Goal: Information Seeking & Learning: Learn about a topic

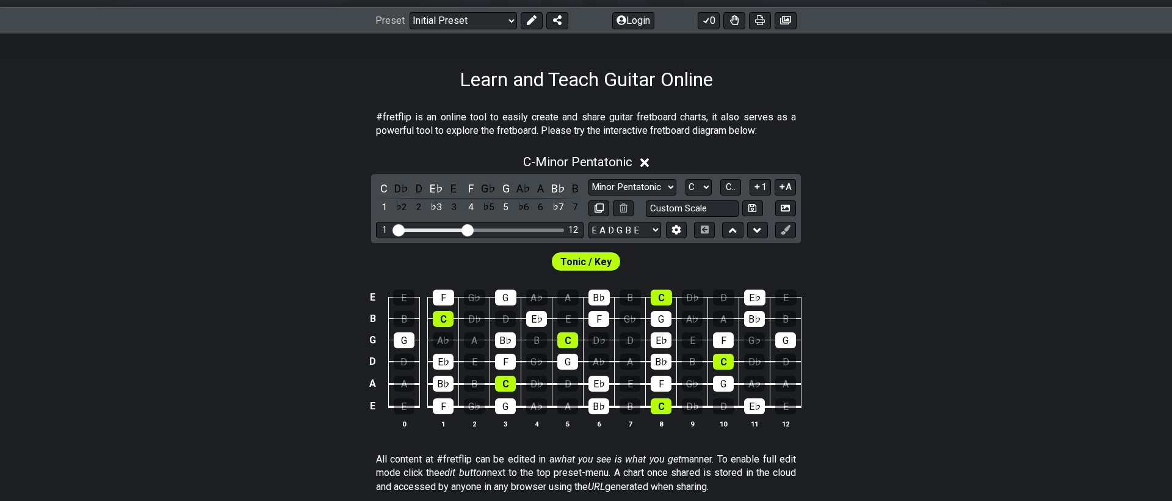
scroll to position [180, 0]
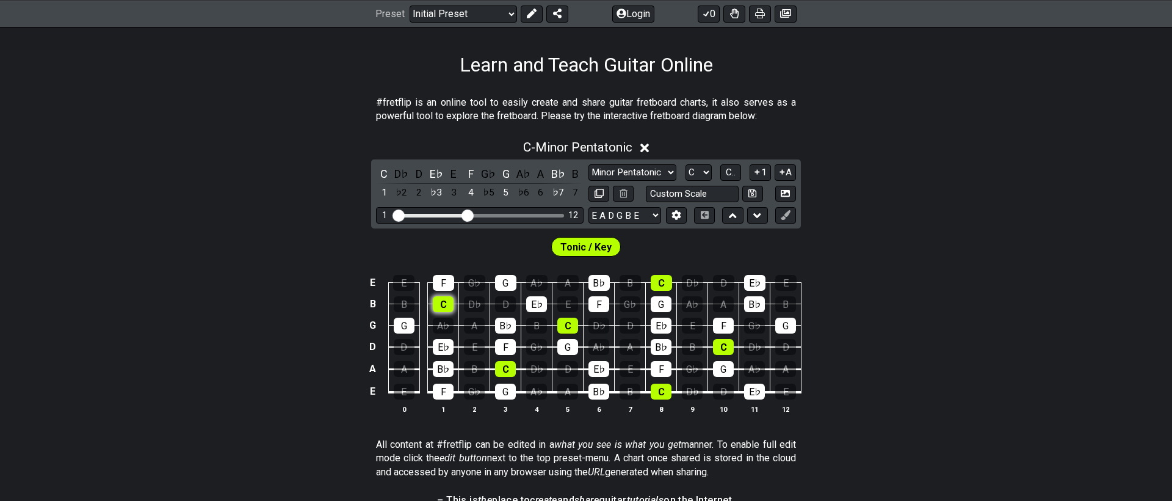
click at [444, 305] on div "C" at bounding box center [443, 304] width 21 height 16
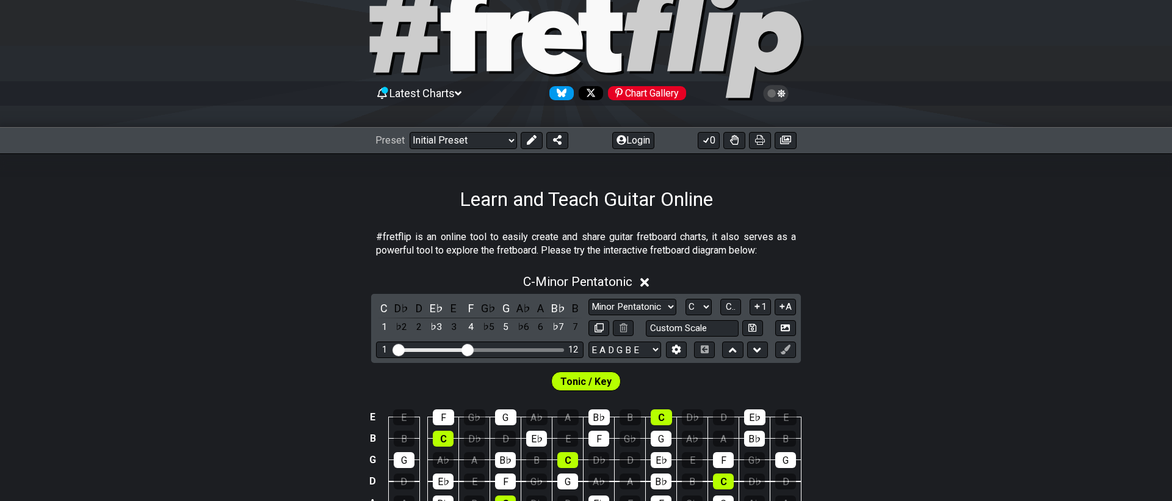
scroll to position [0, 0]
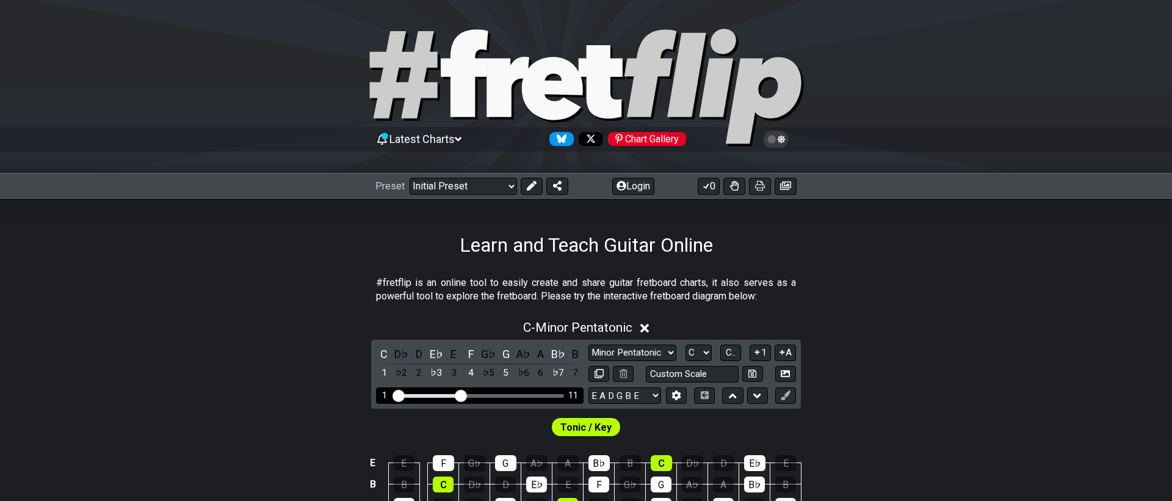
click at [464, 394] on input "Visible fret range" at bounding box center [479, 394] width 173 height 0
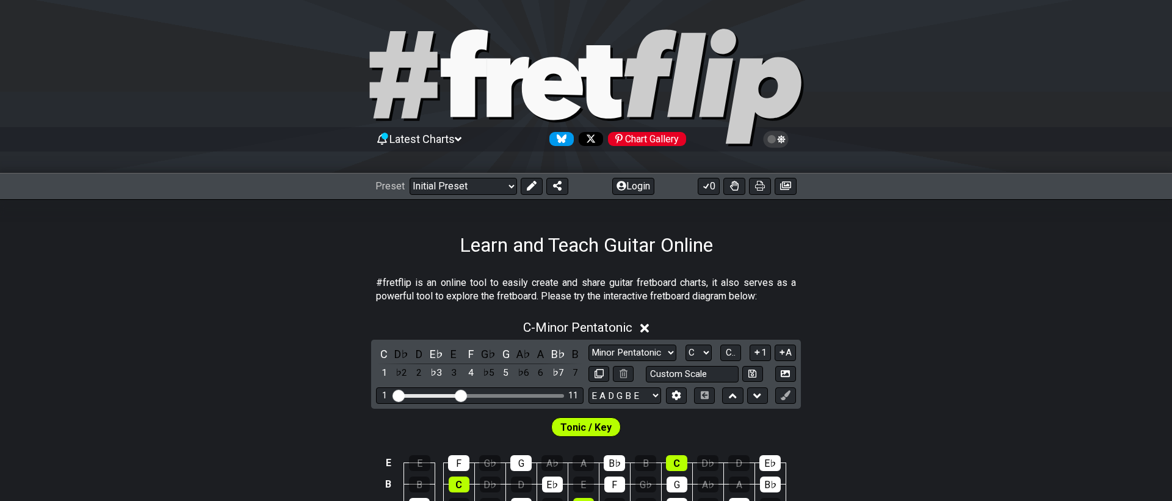
click at [573, 423] on span "Tonic / Key" at bounding box center [586, 427] width 51 height 18
click at [647, 330] on icon at bounding box center [645, 328] width 9 height 9
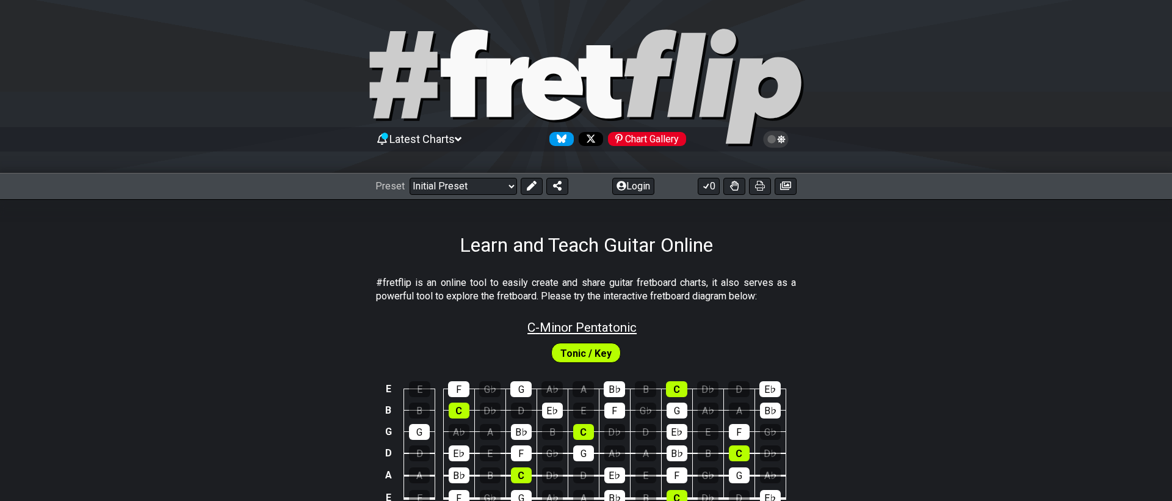
scroll to position [1, 0]
click at [579, 332] on span "C - Minor Pentatonic" at bounding box center [582, 326] width 109 height 15
select select "C"
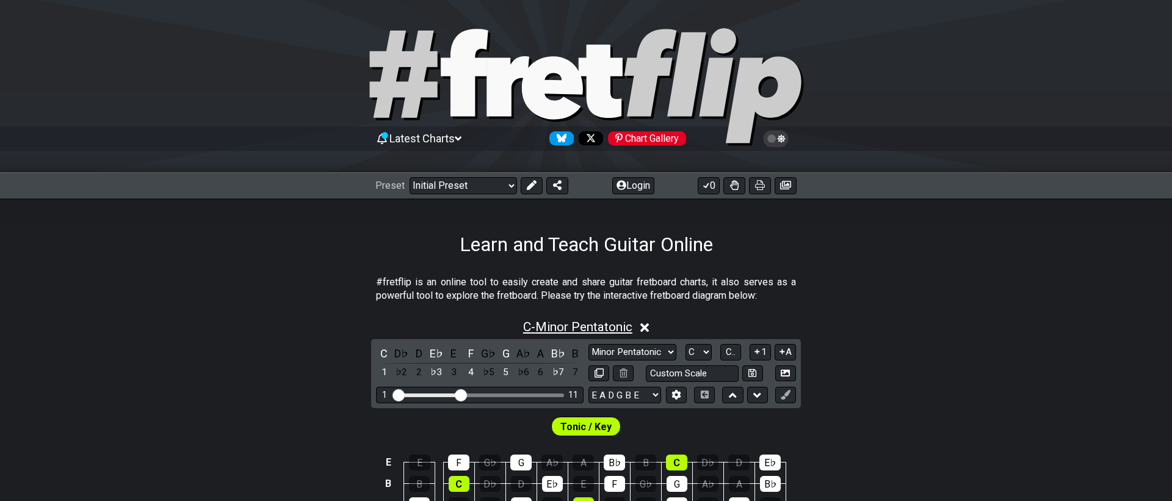
scroll to position [0, 0]
click at [632, 352] on select "Minor Pentatonic Click to edit Minor Pentatonic Major Pentatonic Minor Blues Ma…" at bounding box center [633, 352] width 88 height 16
click at [589, 344] on select "Minor Pentatonic Click to edit Minor Pentatonic Major Pentatonic Minor Blues Ma…" at bounding box center [633, 352] width 88 height 16
click at [632, 352] on select "Minor Pentatonic Click to edit Minor Pentatonic Major Pentatonic Minor Blues Ma…" at bounding box center [633, 352] width 88 height 16
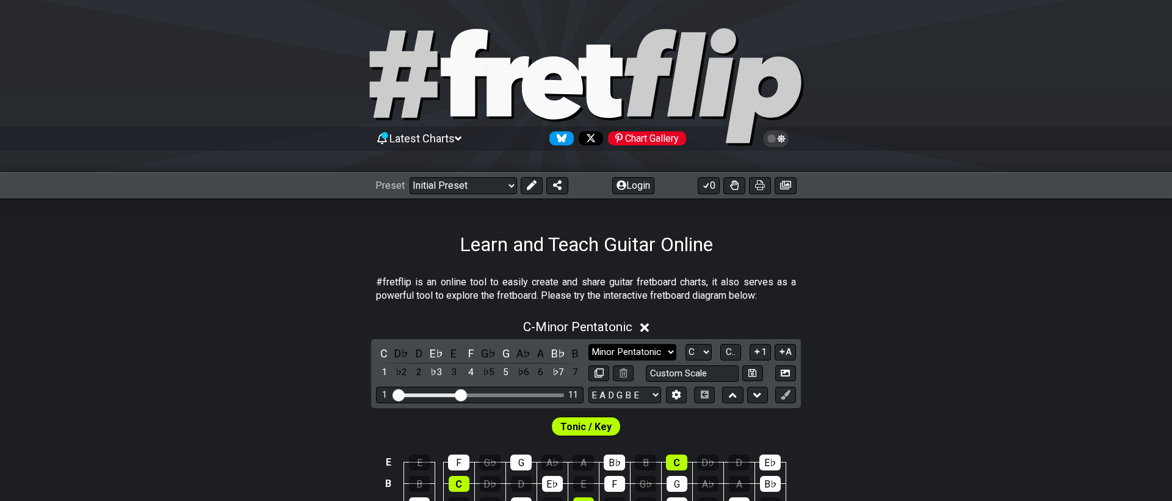
click at [589, 344] on select "Minor Pentatonic Click to edit Minor Pentatonic Major Pentatonic Minor Blues Ma…" at bounding box center [633, 352] width 88 height 16
click at [626, 354] on select "Minor Pentatonic Click to edit Minor Pentatonic Major Pentatonic Minor Blues Ma…" at bounding box center [633, 352] width 88 height 16
click at [589, 344] on select "Minor Pentatonic Click to edit Minor Pentatonic Major Pentatonic Minor Blues Ma…" at bounding box center [633, 352] width 88 height 16
click at [631, 346] on select "Minor Pentatonic Click to edit Minor Pentatonic Major Pentatonic Minor Blues Ma…" at bounding box center [633, 352] width 88 height 16
select select "Minor Pentatonic"
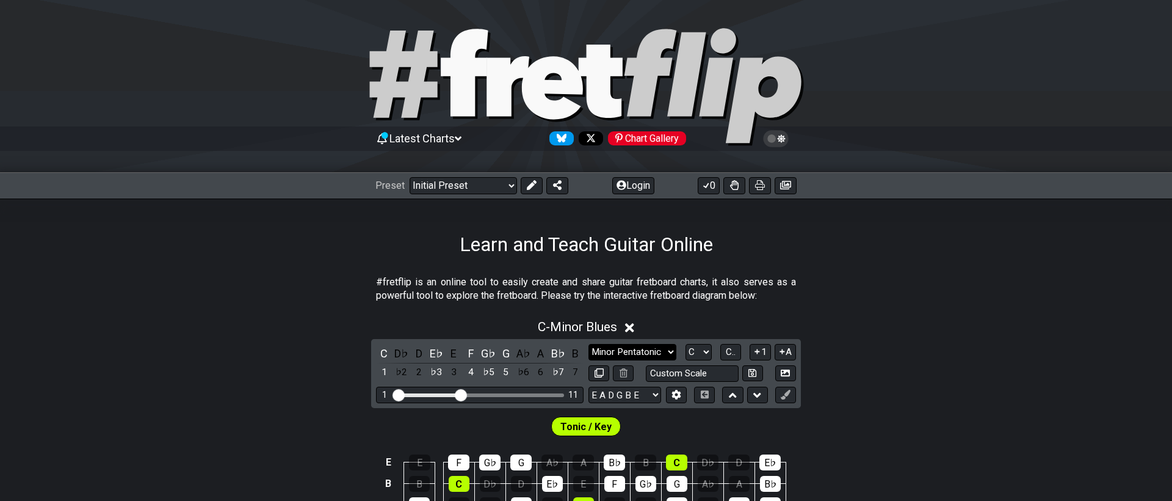
click at [589, 344] on select "Minor Pentatonic Click to edit Minor Pentatonic Major Pentatonic Minor Blues Ma…" at bounding box center [633, 352] width 88 height 16
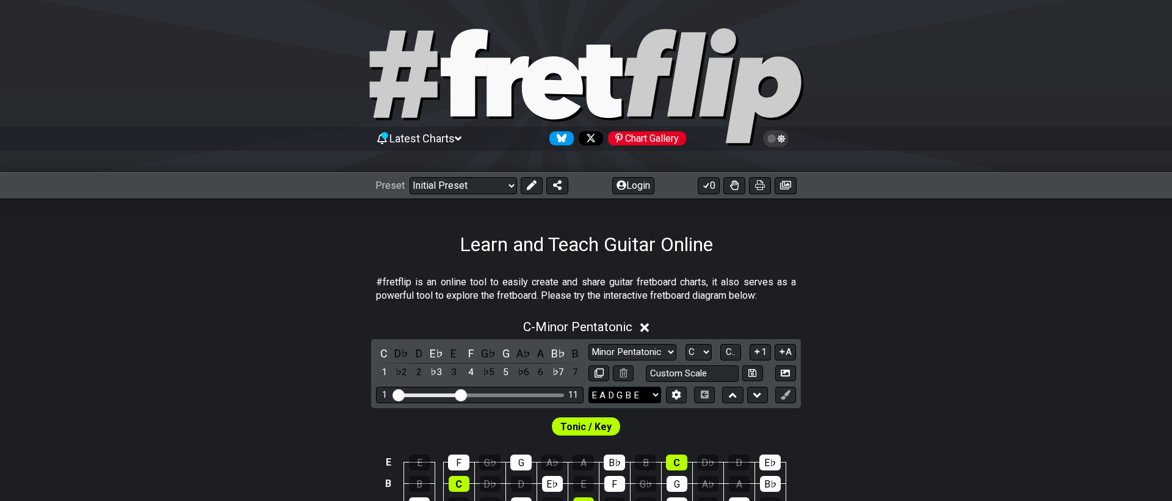
click at [615, 394] on select "E A D G B E E A D G B E E A D G B E B E A D F♯ B A D G C E A D A D G B E E♭ A♭ …" at bounding box center [625, 395] width 73 height 16
click at [589, 387] on select "E A D G B E E A D G B E E A D G B E B E A D F♯ B A D G C E A D A D G B E E♭ A♭ …" at bounding box center [625, 395] width 73 height 16
click at [697, 356] on select "A♭ A A♯ B♭ B C C♯ D♭ D D♯ E♭ E F F♯ G♭ G G♯" at bounding box center [699, 352] width 26 height 16
select select "A"
click at [686, 344] on select "A♭ A A♯ B♭ B C C♯ D♭ D D♯ E♭ E F F♯ G♭ G G♯" at bounding box center [699, 352] width 26 height 16
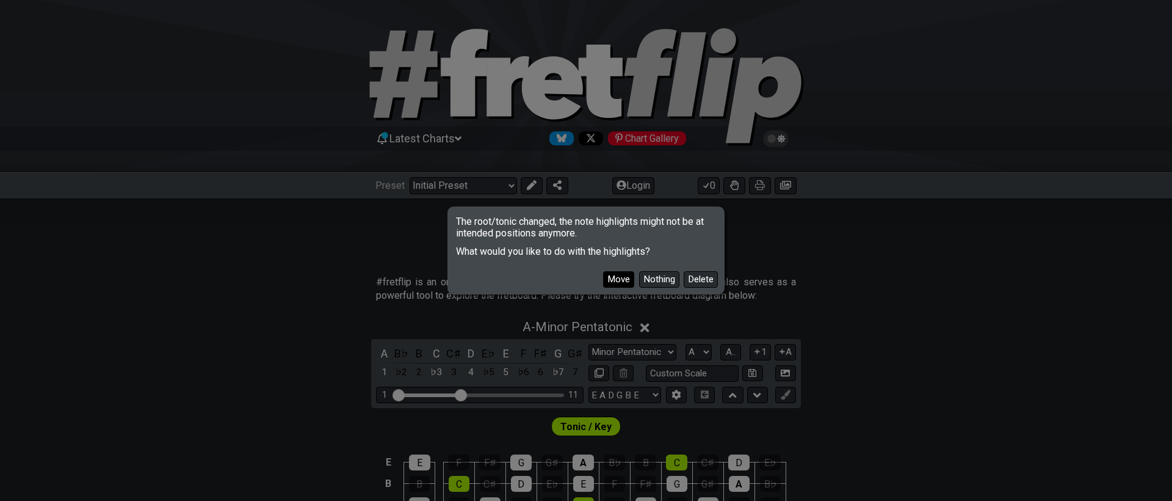
click at [612, 283] on button "Move" at bounding box center [618, 279] width 31 height 16
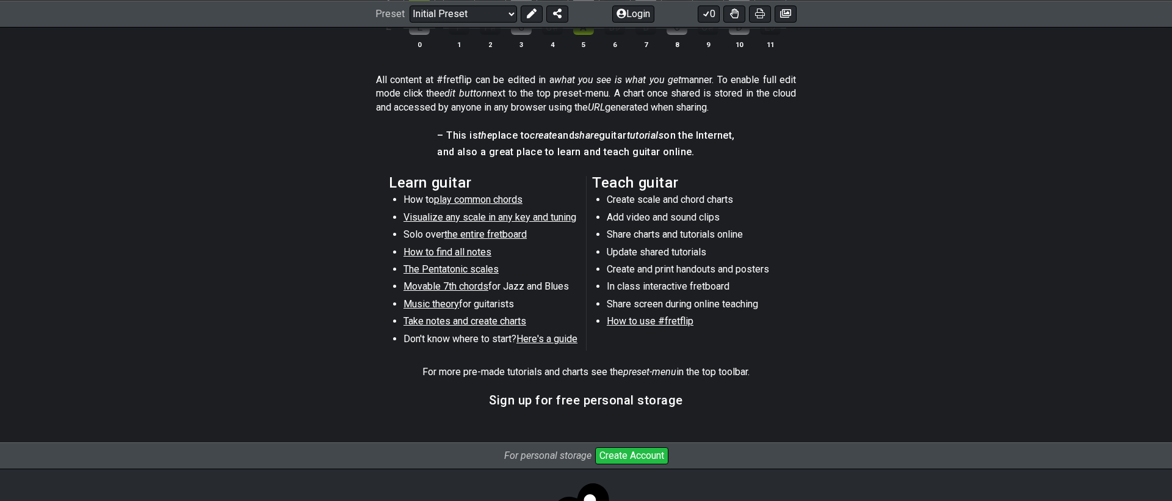
scroll to position [607, 0]
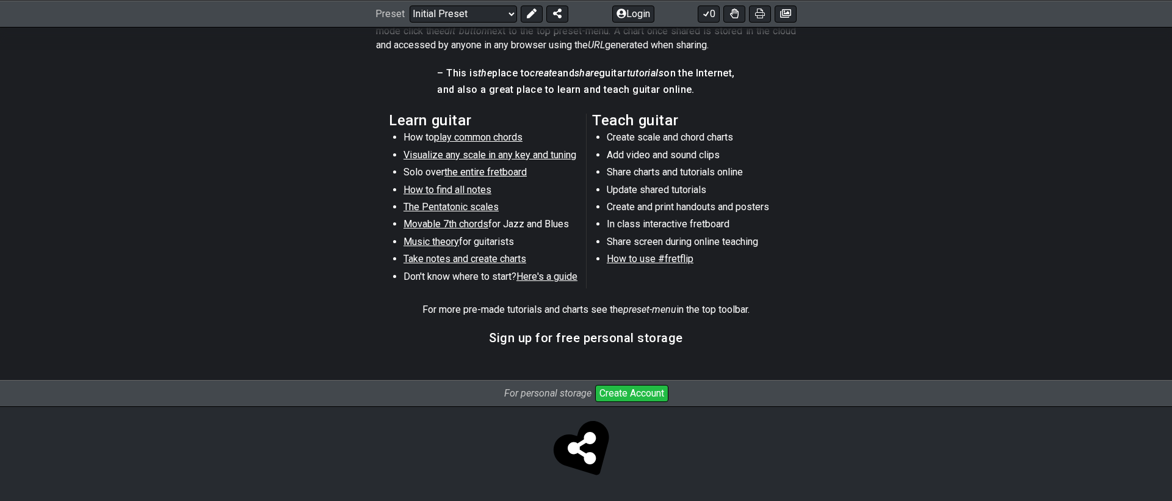
drag, startPoint x: 623, startPoint y: 394, endPoint x: 395, endPoint y: 362, distance: 230.6
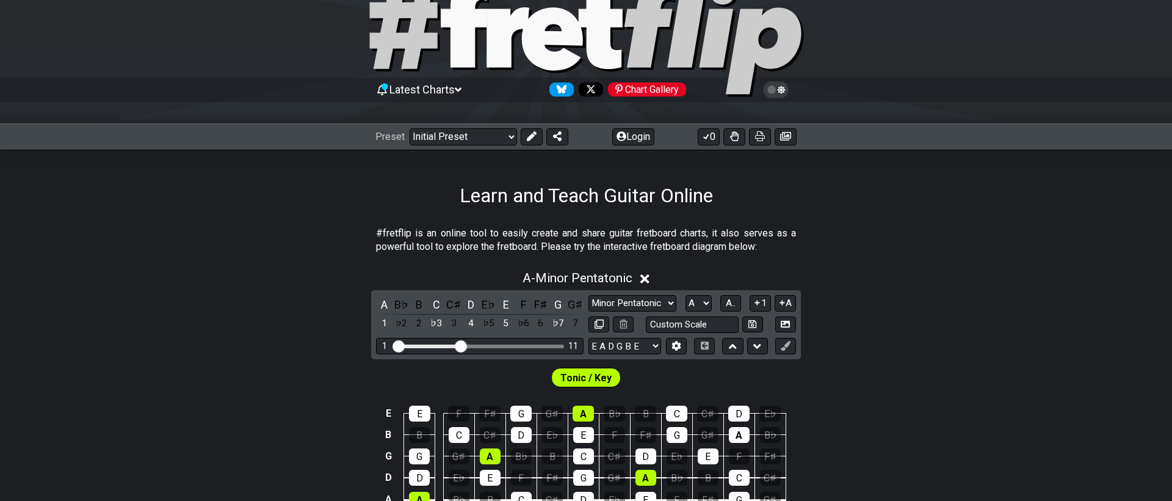
scroll to position [0, 0]
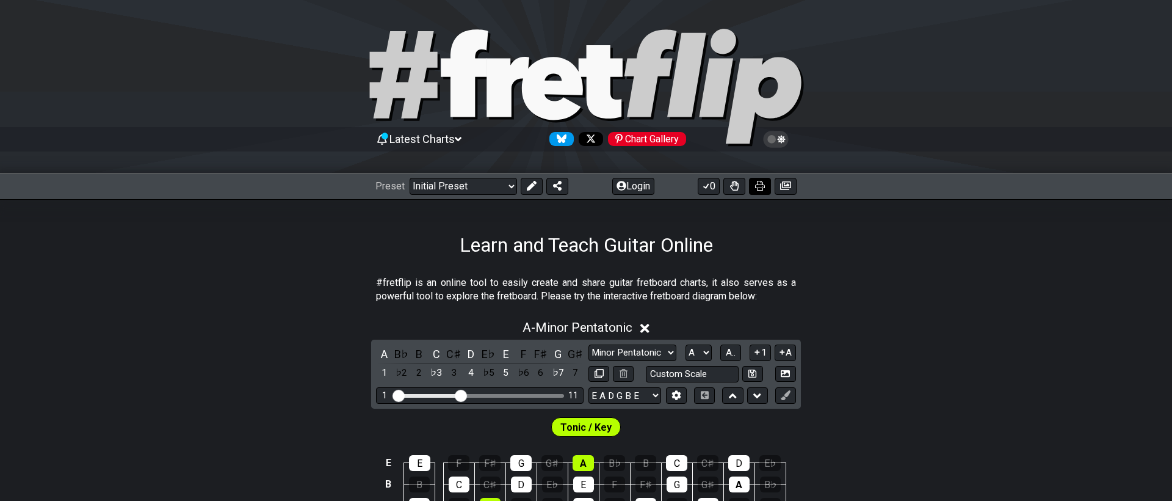
click at [763, 187] on icon at bounding box center [760, 186] width 10 height 10
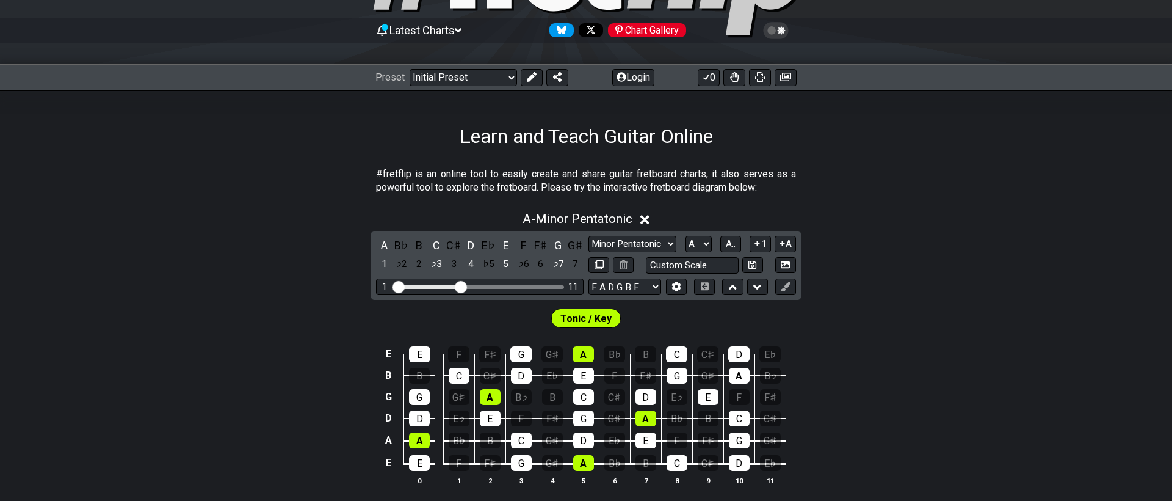
scroll to position [122, 0]
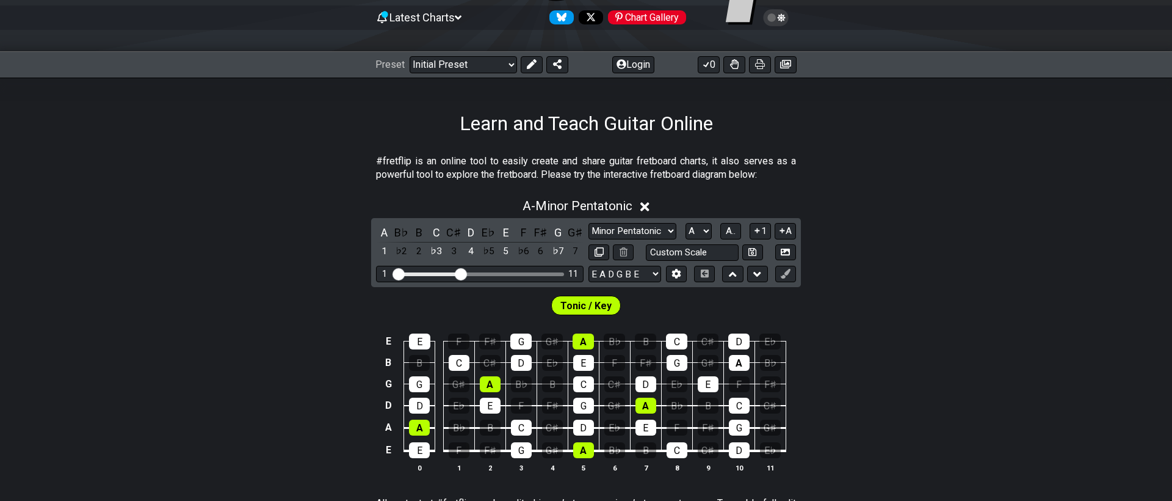
click at [652, 203] on div "A - Minor Pentatonic" at bounding box center [586, 202] width 1172 height 23
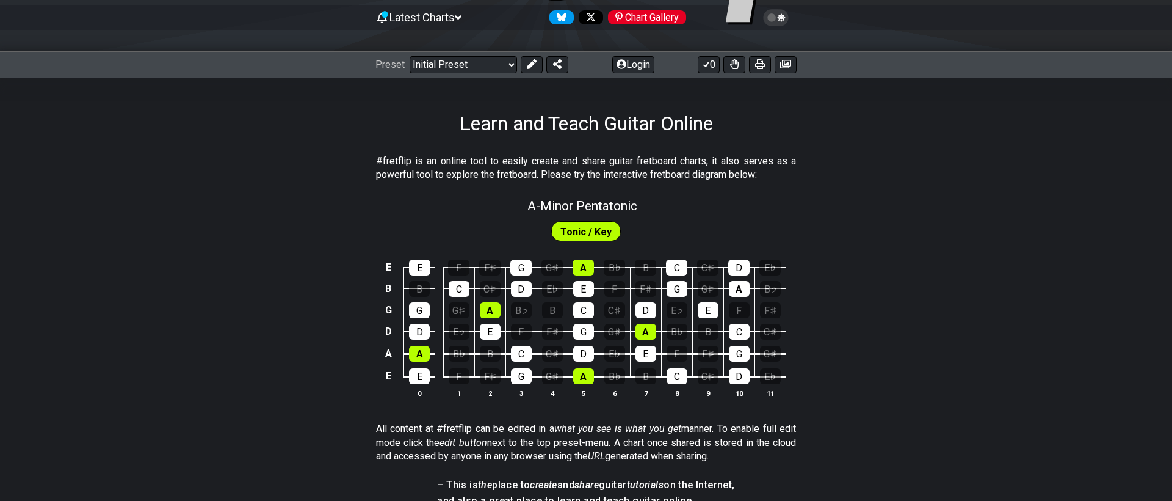
click at [594, 236] on span "Tonic / Key" at bounding box center [586, 232] width 51 height 18
click at [596, 232] on span "Tonic / Key" at bounding box center [586, 232] width 51 height 18
drag, startPoint x: 390, startPoint y: 161, endPoint x: 698, endPoint y: 183, distance: 309.1
click at [698, 183] on div "#fretflip is an online tool to easily create and share guitar fretboard charts,…" at bounding box center [586, 171] width 420 height 42
click at [585, 304] on div "C" at bounding box center [583, 310] width 21 height 16
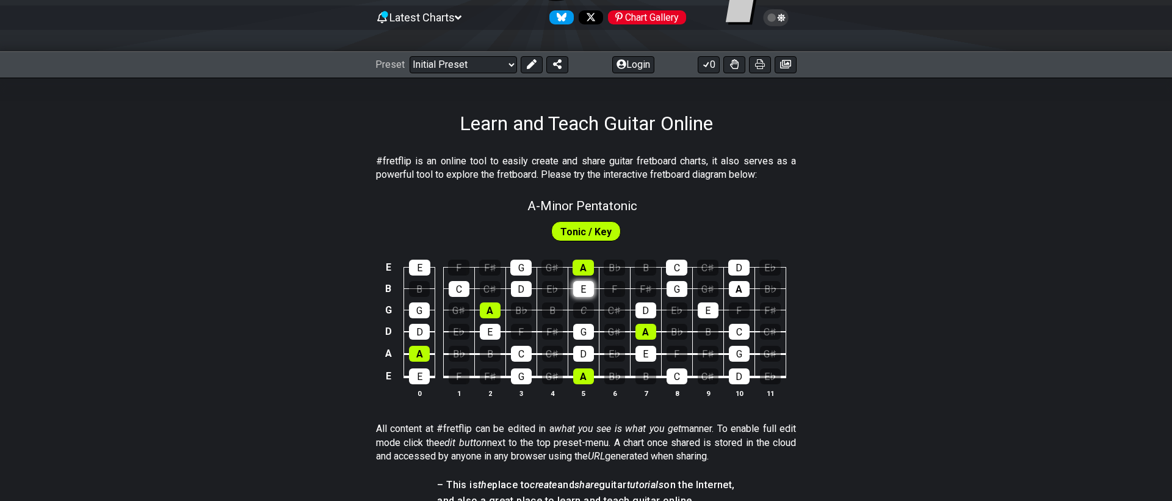
click at [584, 292] on div "E" at bounding box center [583, 289] width 21 height 16
click at [585, 271] on div "A" at bounding box center [583, 268] width 21 height 16
click at [529, 270] on div "G" at bounding box center [520, 268] width 21 height 16
click at [522, 285] on div "D" at bounding box center [521, 289] width 21 height 16
drag, startPoint x: 517, startPoint y: 290, endPoint x: 520, endPoint y: 267, distance: 22.8
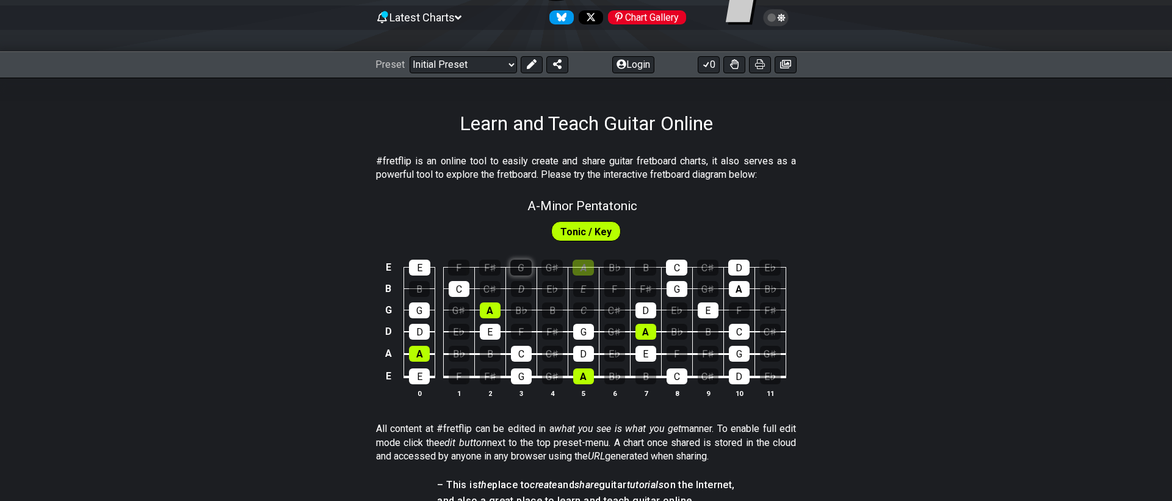
click at [518, 286] on div "D" at bounding box center [521, 289] width 21 height 16
drag, startPoint x: 520, startPoint y: 267, endPoint x: 566, endPoint y: 269, distance: 45.8
click at [522, 267] on div "G" at bounding box center [520, 268] width 21 height 16
drag, startPoint x: 637, startPoint y: 271, endPoint x: 629, endPoint y: 271, distance: 7.9
click at [633, 271] on tbody "E E F F♯ G G♯ A B♭ B C C♯ D E♭ B B C C♯ D E♭ E F F♯ G G♯ A B♭ G G G♯ A B♭ B C C…" at bounding box center [583, 317] width 405 height 143
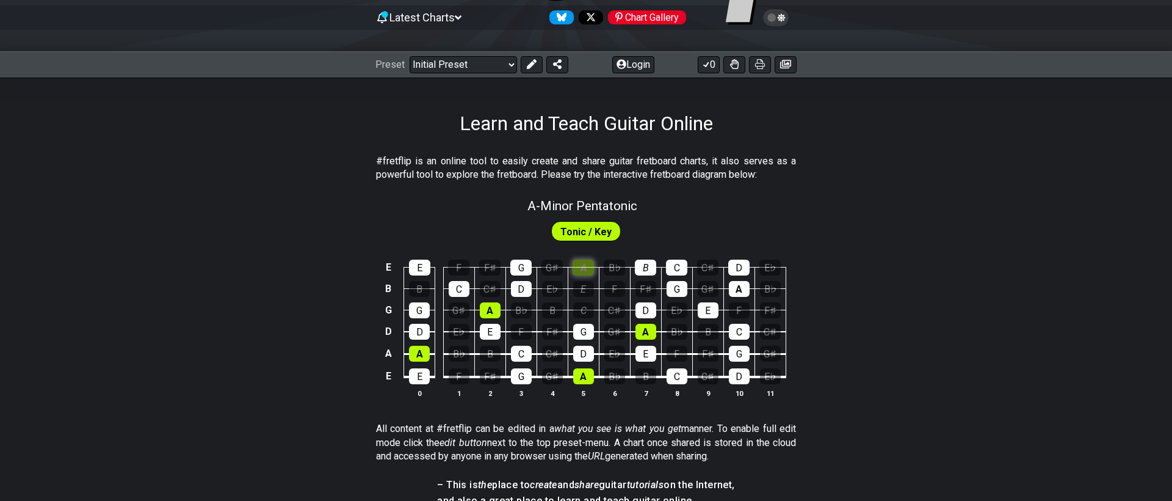
drag, startPoint x: 597, startPoint y: 270, endPoint x: 586, endPoint y: 270, distance: 11.0
click at [594, 270] on td "E" at bounding box center [583, 277] width 31 height 21
drag, startPoint x: 584, startPoint y: 270, endPoint x: 596, endPoint y: 270, distance: 11.6
click at [586, 270] on div "A" at bounding box center [583, 268] width 21 height 16
drag, startPoint x: 661, startPoint y: 270, endPoint x: 652, endPoint y: 270, distance: 9.2
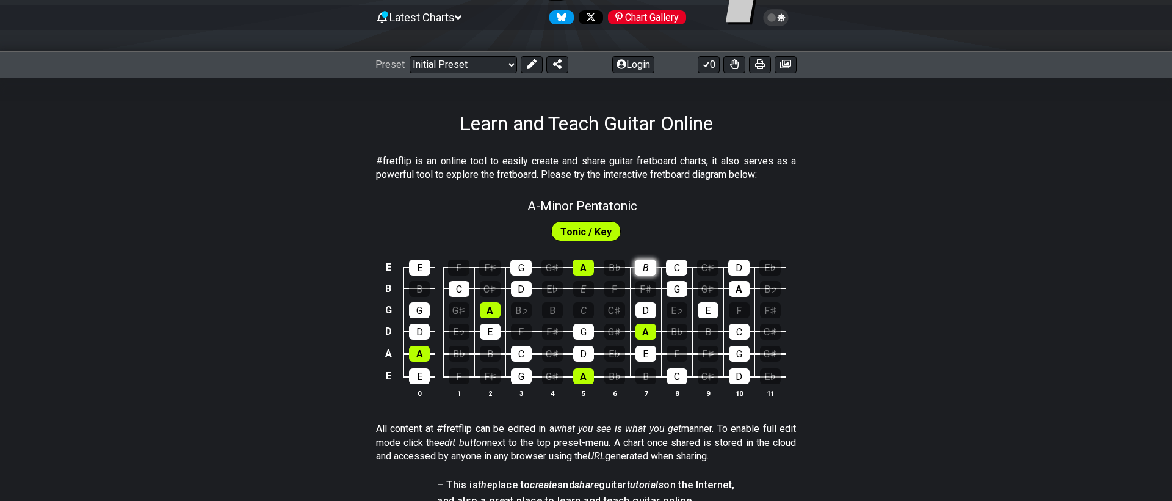
click at [660, 270] on td "F♯" at bounding box center [645, 277] width 31 height 21
click at [650, 270] on div "B" at bounding box center [645, 268] width 21 height 16
drag, startPoint x: 580, startPoint y: 396, endPoint x: 606, endPoint y: 285, distance: 114.2
click at [627, 371] on tbody "E E F F♯ G G♯ A B♭ B C C♯ D E♭ B B C C♯ D E♭ E F F♯ G G♯ A B♭ G G G♯ A B♭ B C C…" at bounding box center [583, 317] width 405 height 143
click at [589, 231] on span "Tonic / Key" at bounding box center [586, 232] width 51 height 18
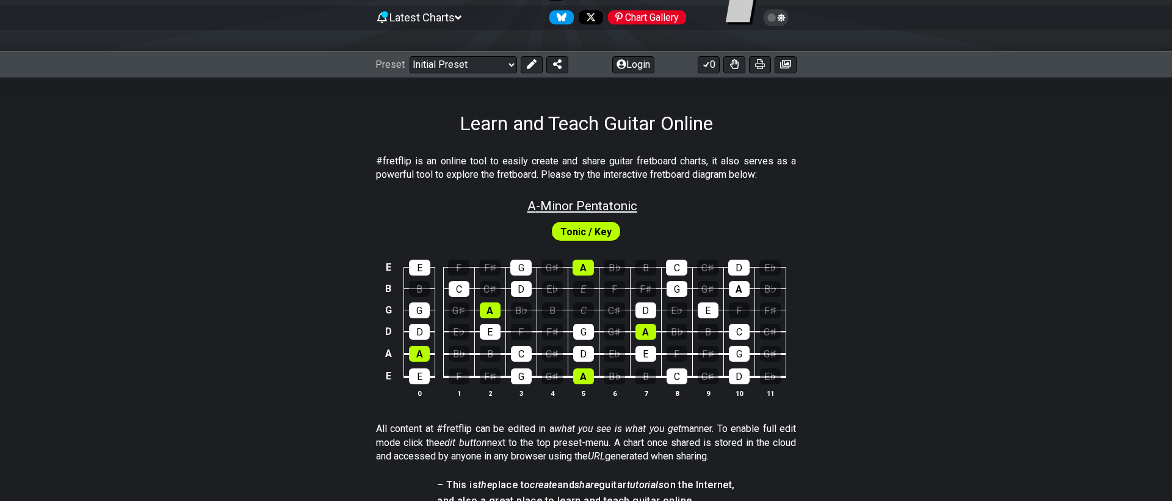
click at [580, 210] on span "A - Minor Pentatonic" at bounding box center [583, 205] width 110 height 15
select select "A"
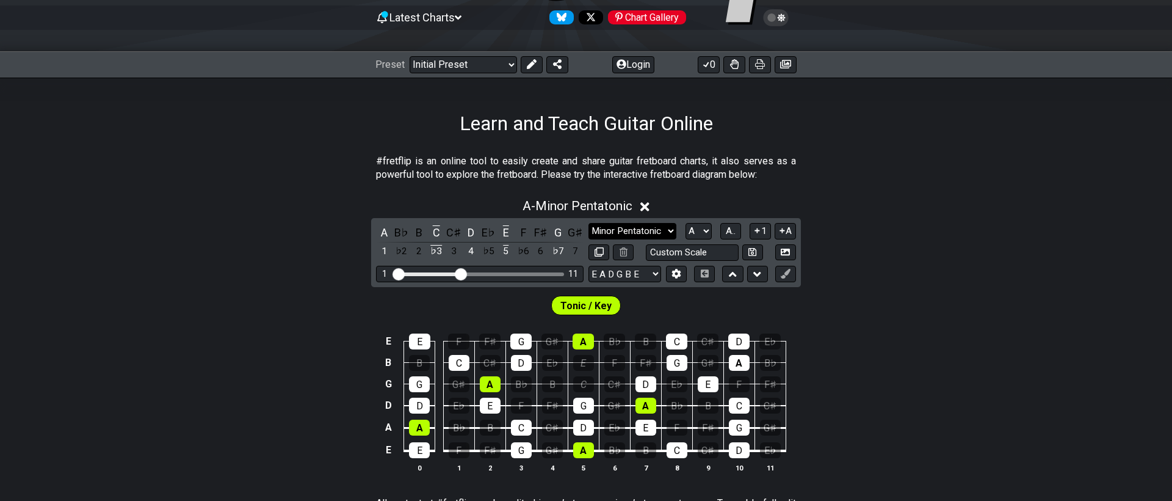
click at [616, 237] on select "Minor Pentatonic Click to edit Minor Pentatonic Major Pentatonic Minor Blues Ma…" at bounding box center [633, 231] width 88 height 16
click at [706, 230] on select "A♭ A A♯ B♭ B C C♯ D♭ D D♯ E♭ E F F♯ G♭ G G♯" at bounding box center [699, 231] width 26 height 16
click at [686, 223] on select "A♭ A A♯ B♭ B C C♯ D♭ D D♯ E♭ E F F♯ G♭ G G♯" at bounding box center [699, 231] width 26 height 16
click at [724, 233] on button "A.." at bounding box center [731, 231] width 21 height 16
click at [730, 233] on span "1..7" at bounding box center [730, 230] width 15 height 11
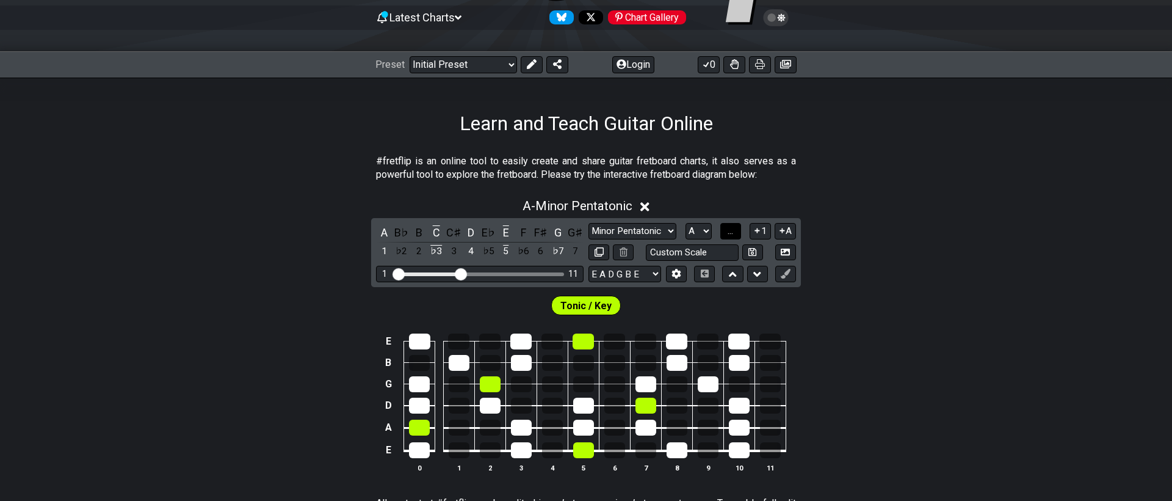
click at [730, 233] on span "..." at bounding box center [730, 230] width 5 height 11
click at [733, 233] on span "A.." at bounding box center [731, 230] width 10 height 11
click at [733, 233] on span "1..7" at bounding box center [730, 230] width 15 height 11
click at [733, 233] on span "..." at bounding box center [730, 230] width 5 height 11
click at [733, 233] on span "A.." at bounding box center [731, 230] width 10 height 11
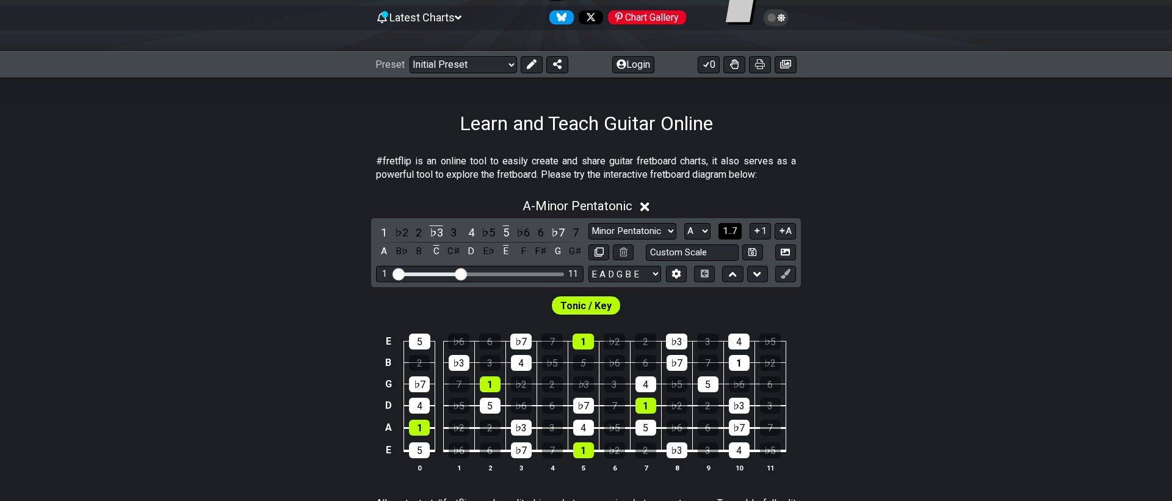
click at [733, 233] on span "1..7" at bounding box center [730, 230] width 15 height 11
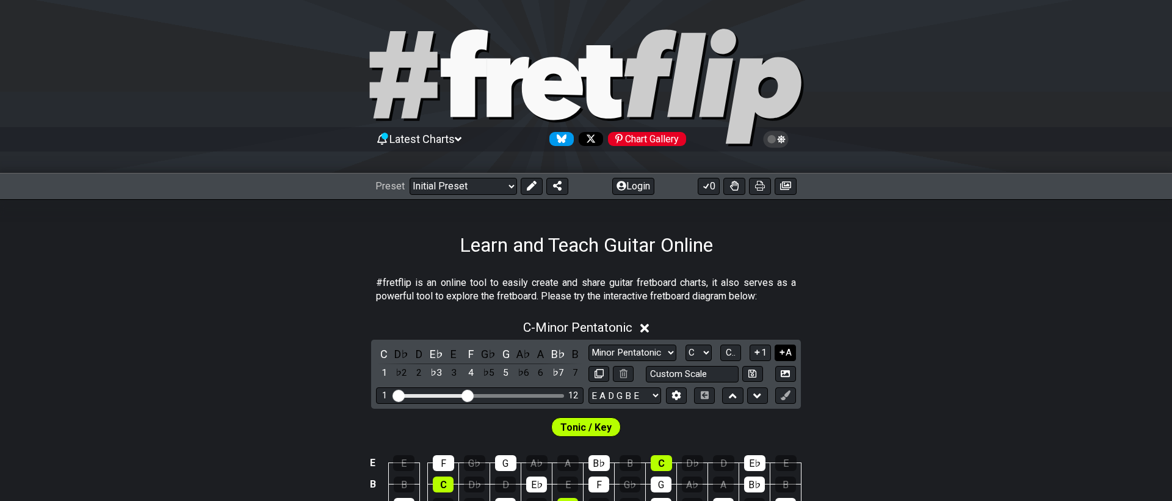
click at [786, 351] on button "A" at bounding box center [785, 352] width 21 height 16
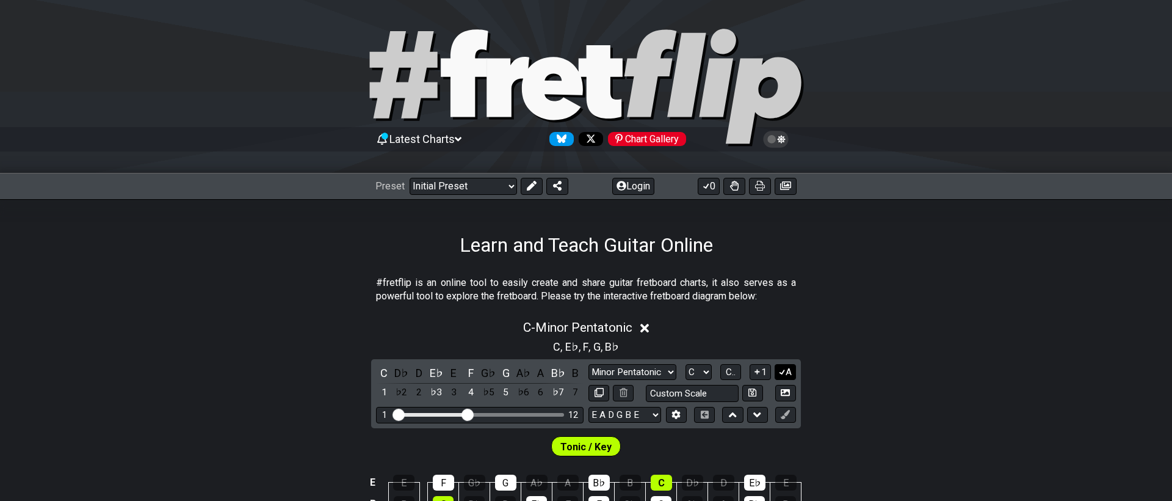
click at [784, 372] on icon at bounding box center [783, 371] width 12 height 9
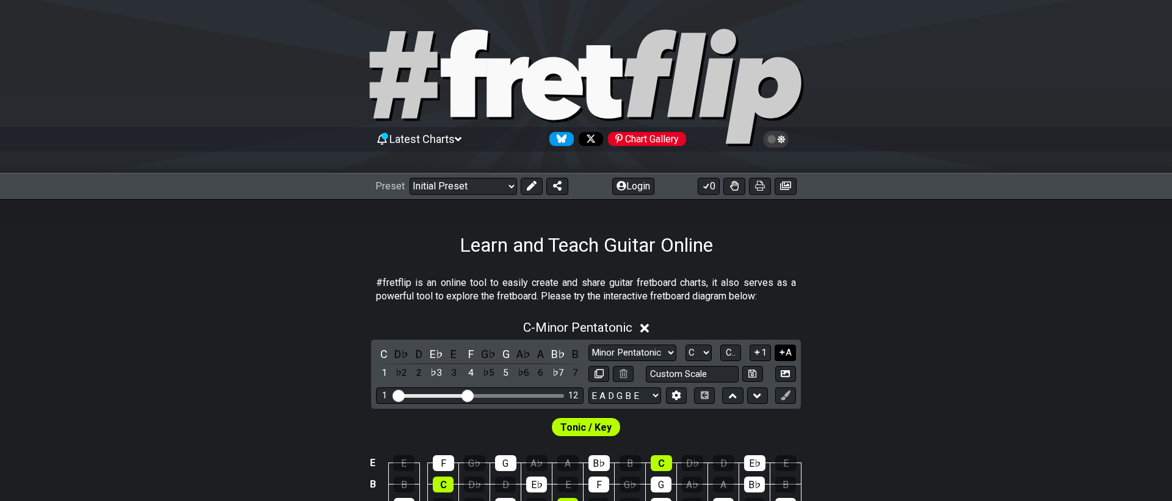
click at [785, 354] on icon at bounding box center [783, 351] width 12 height 9
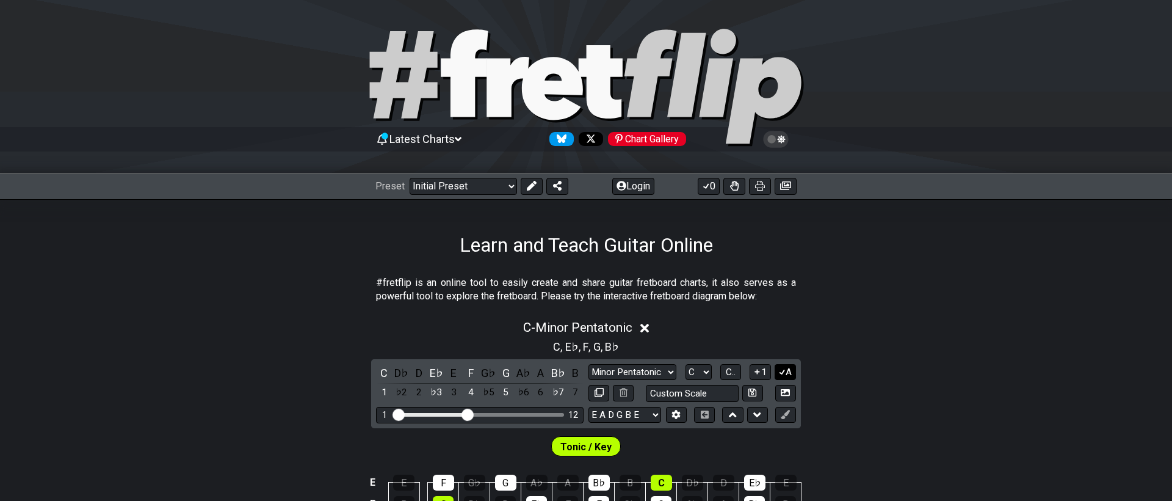
click at [785, 374] on icon at bounding box center [783, 371] width 12 height 9
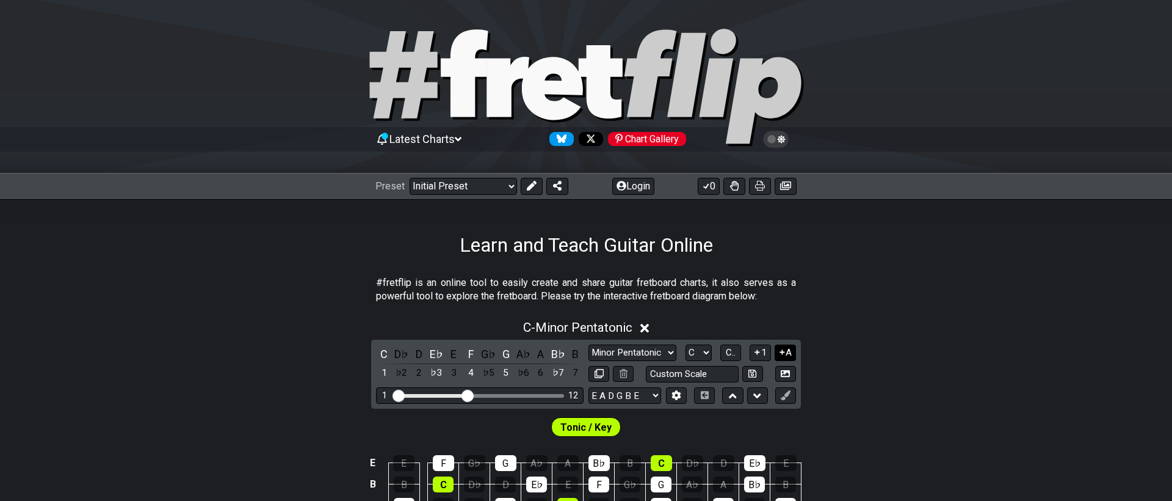
click at [786, 355] on button "A" at bounding box center [785, 352] width 21 height 16
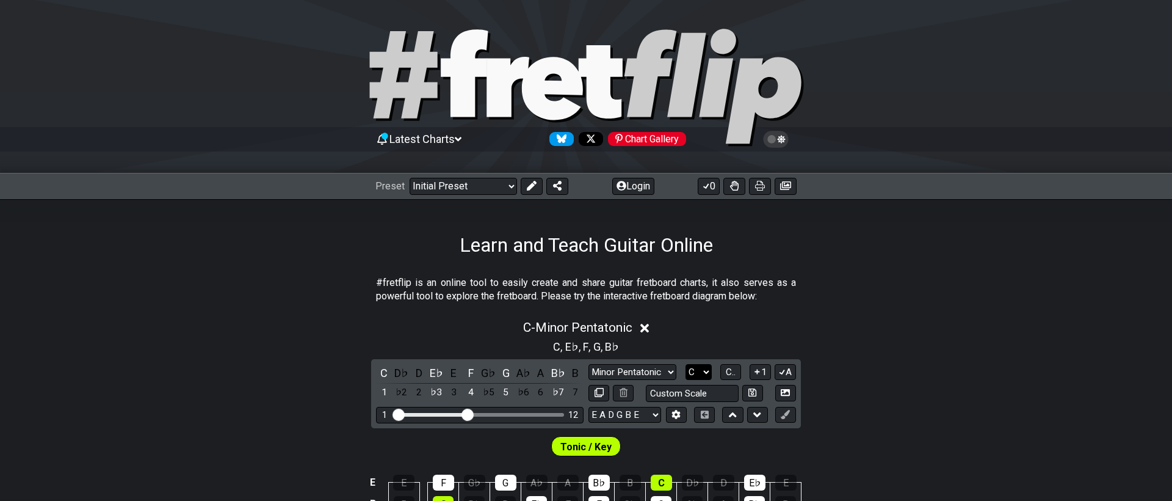
click at [700, 375] on select "A♭ A A♯ B♭ B C C♯ D♭ D D♯ E♭ E F F♯ G♭ G G♯" at bounding box center [699, 372] width 26 height 16
click at [686, 364] on select "A♭ A A♯ B♭ B C C♯ D♭ D D♯ E♭ E F F♯ G♭ G G♯" at bounding box center [699, 372] width 26 height 16
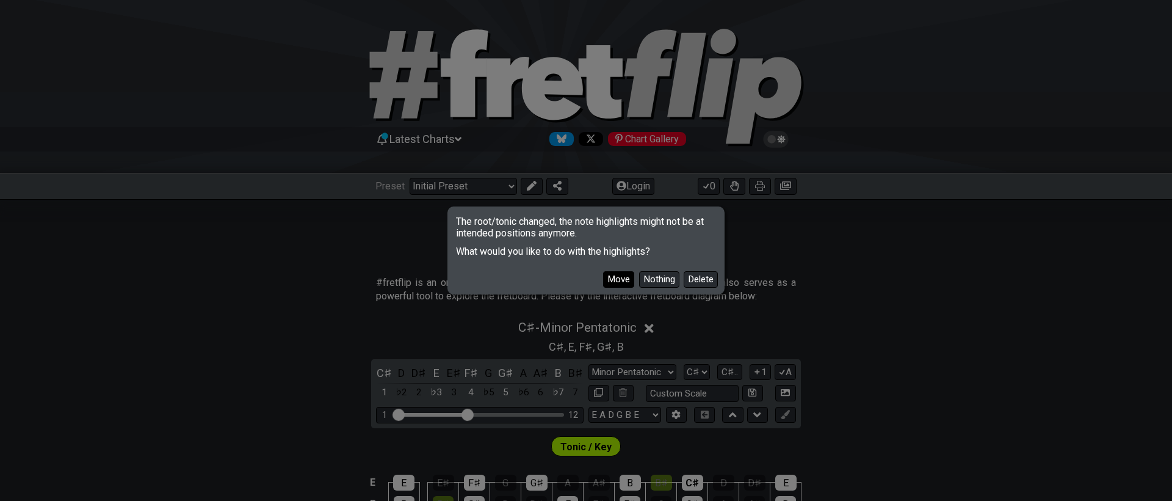
click at [615, 280] on button "Move" at bounding box center [618, 279] width 31 height 16
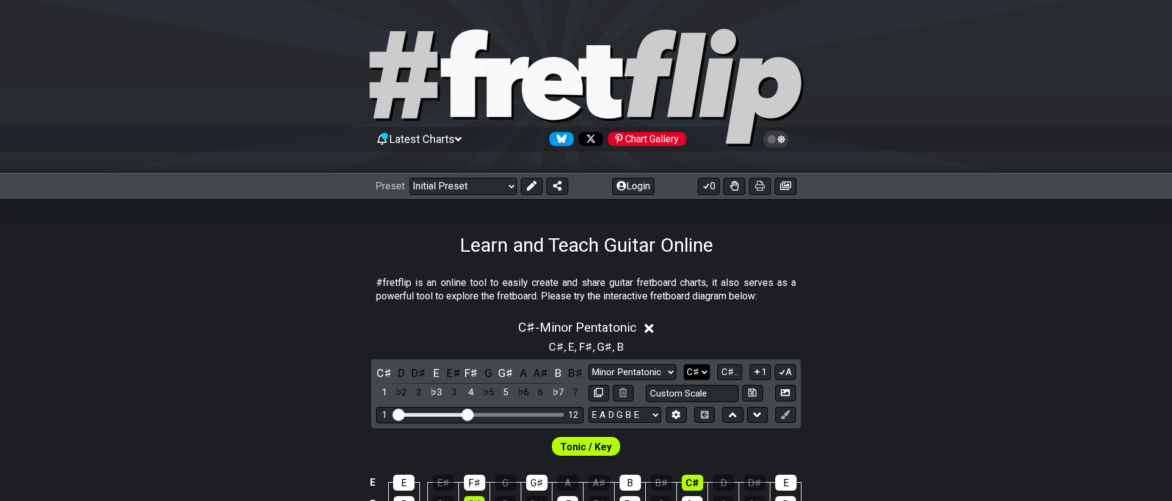
click at [697, 370] on select "A♭ A A♯ B♭ B C C♯ D♭ D D♯ E♭ E F F♯ G♭ G G♯" at bounding box center [697, 372] width 26 height 16
select select "C"
click at [685, 364] on select "A♭ A A♯ B♭ B C C♯ D♭ D D♯ E♭ E F F♯ G♭ G G♯" at bounding box center [697, 372] width 26 height 16
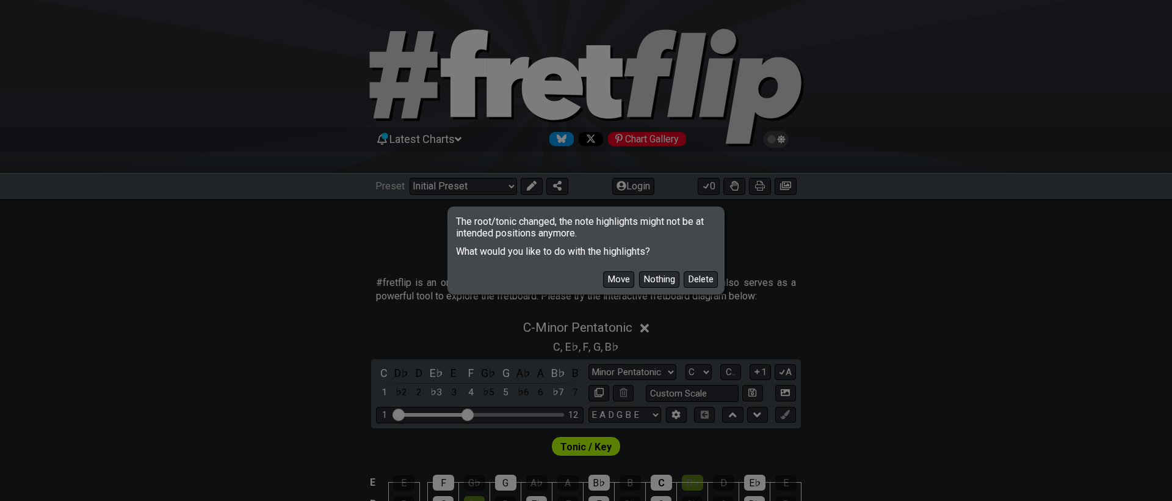
click at [624, 286] on button "Move" at bounding box center [618, 279] width 31 height 16
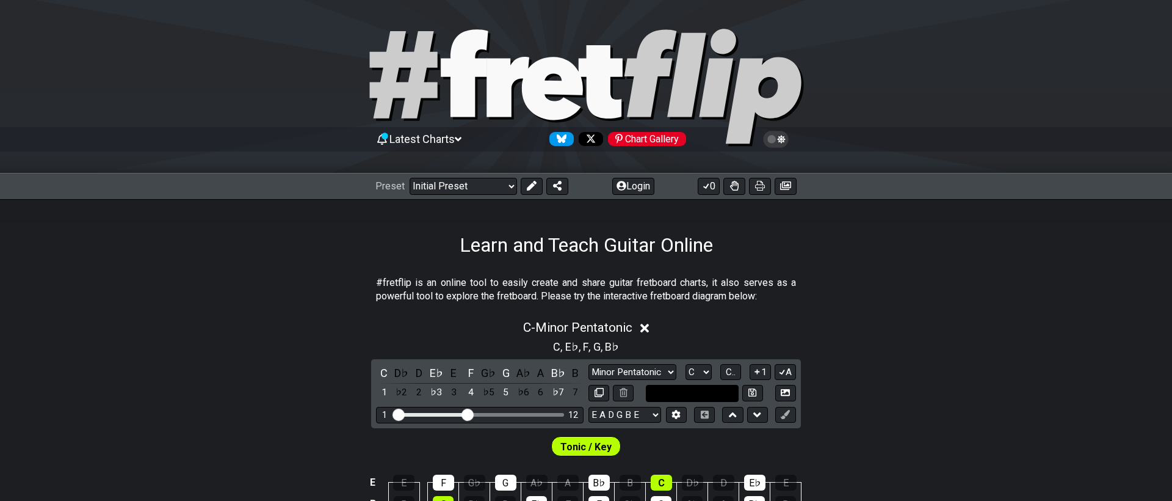
click at [672, 391] on input "text" at bounding box center [692, 393] width 93 height 16
click at [666, 394] on input "text" at bounding box center [692, 393] width 93 height 16
type input "Custom Scale"
click at [863, 380] on div "C - Minor Pentatonic C , E♭ , F , G , B♭ C D♭ D E♭ E F G♭ G A♭ A B♭ B 1 ♭2 2 ♭3…" at bounding box center [586, 471] width 1172 height 317
click at [755, 415] on icon at bounding box center [757, 414] width 8 height 5
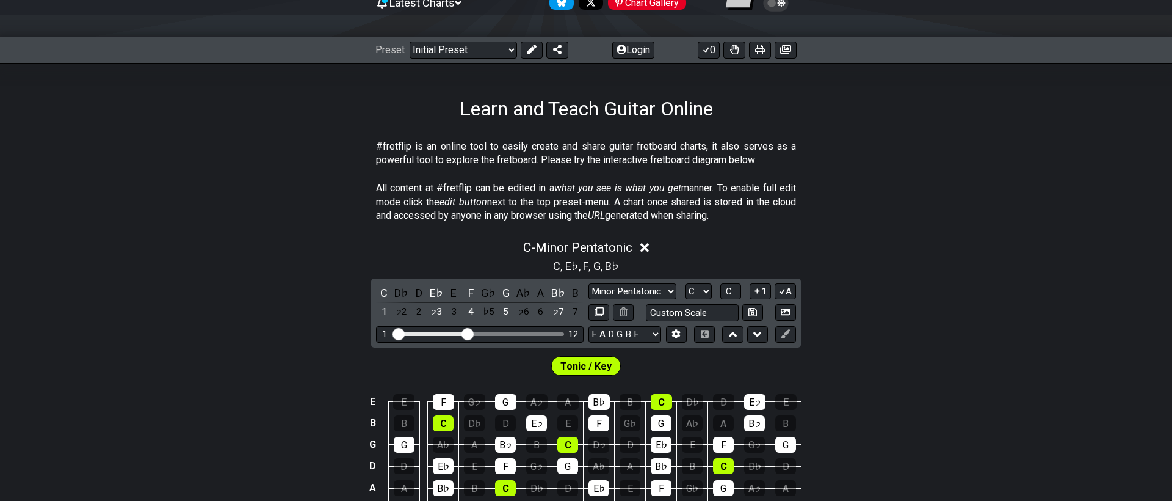
scroll to position [143, 0]
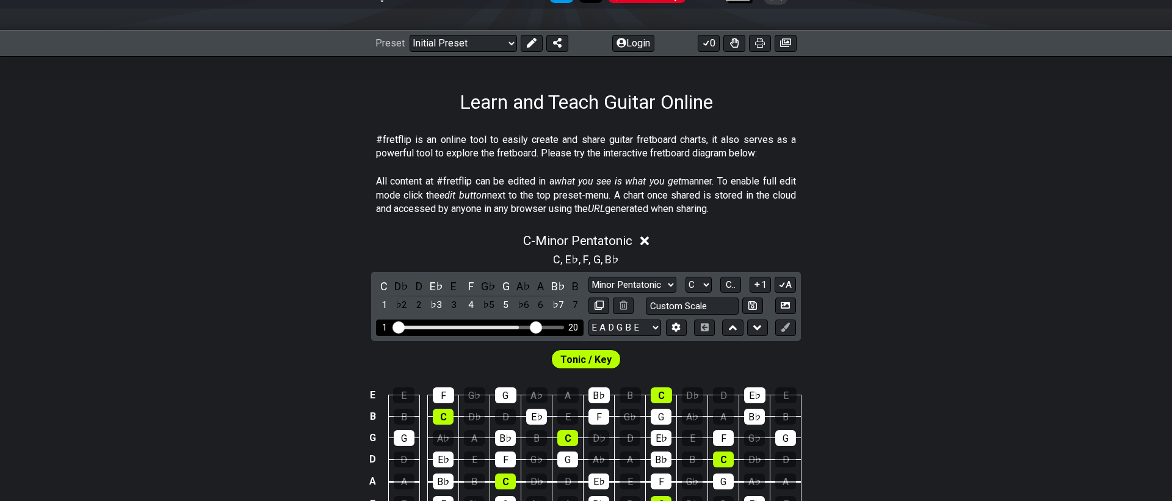
drag, startPoint x: 469, startPoint y: 329, endPoint x: 537, endPoint y: 332, distance: 68.5
click at [537, 326] on input "Visible fret range" at bounding box center [479, 326] width 173 height 0
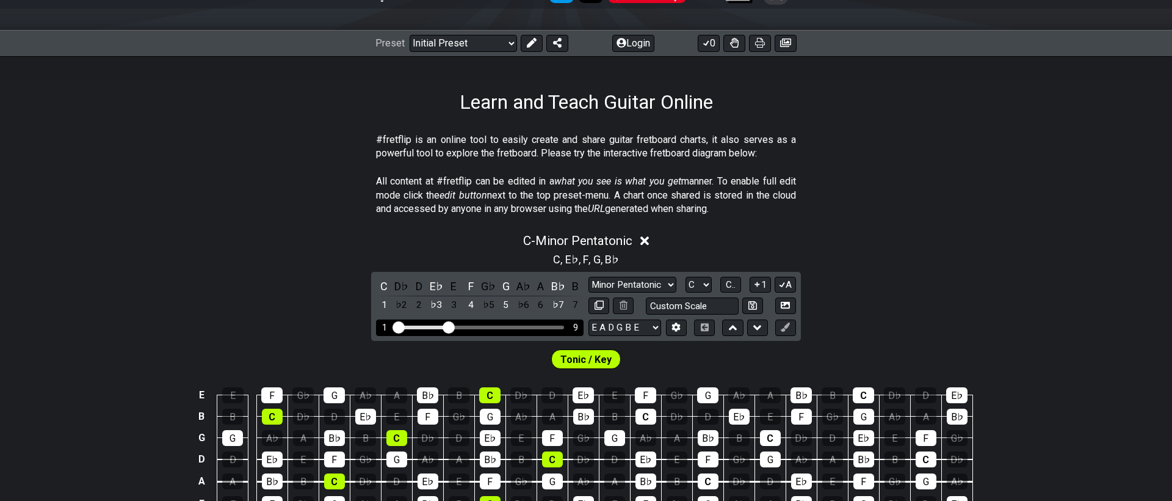
drag, startPoint x: 536, startPoint y: 328, endPoint x: 448, endPoint y: 326, distance: 88.6
click at [448, 326] on input "Visible fret range" at bounding box center [479, 326] width 173 height 0
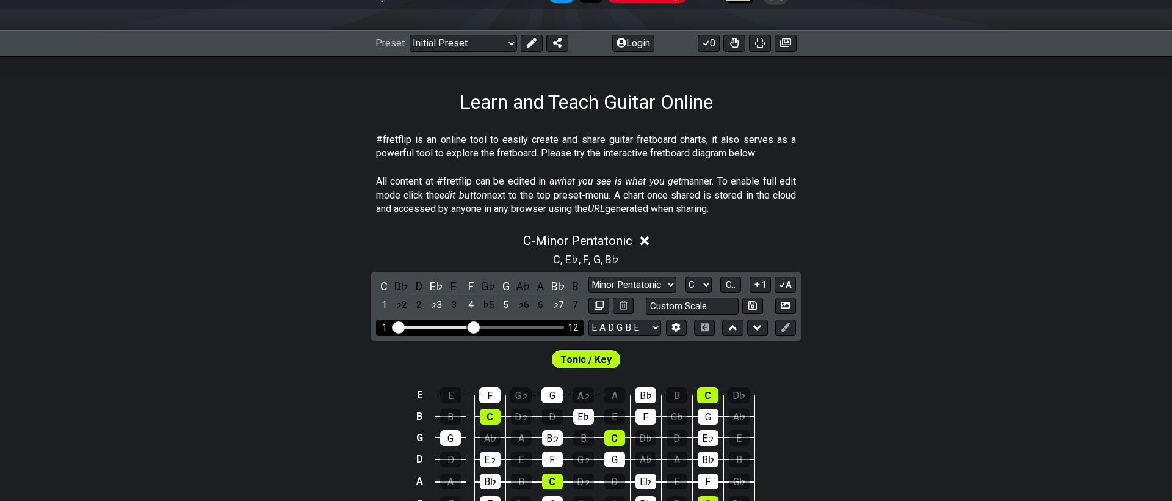
drag, startPoint x: 448, startPoint y: 326, endPoint x: 471, endPoint y: 325, distance: 23.8
click at [471, 326] on input "Visible fret range" at bounding box center [479, 326] width 173 height 0
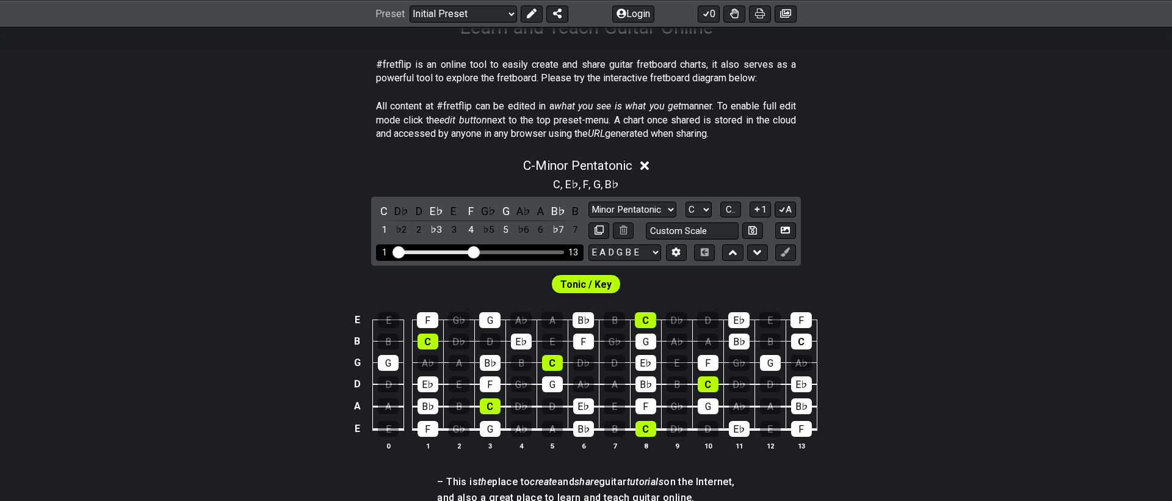
scroll to position [220, 0]
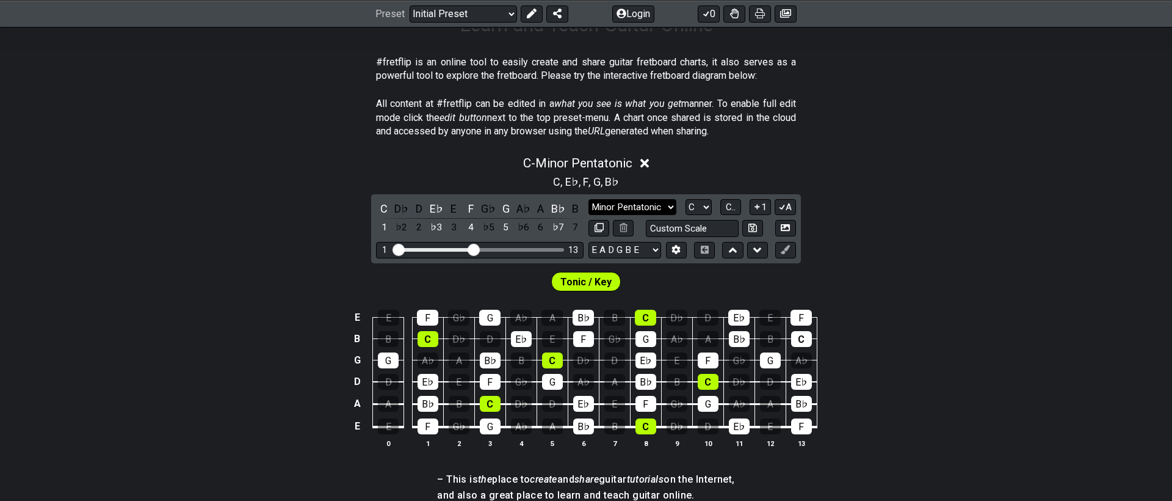
click at [608, 211] on select "Minor Pentatonic Click to edit Minor Pentatonic Major Pentatonic Minor Blues Ma…" at bounding box center [633, 207] width 88 height 16
select select "Superlocrian / Altered"
click at [589, 199] on select "Minor Pentatonic Click to edit Minor Pentatonic Major Pentatonic Minor Blues Ma…" at bounding box center [633, 207] width 88 height 16
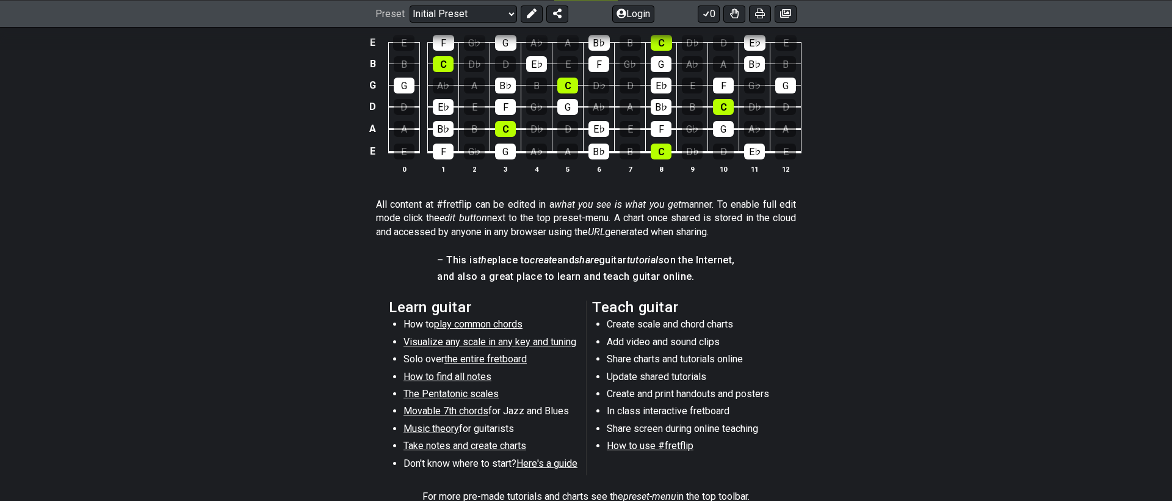
scroll to position [428, 0]
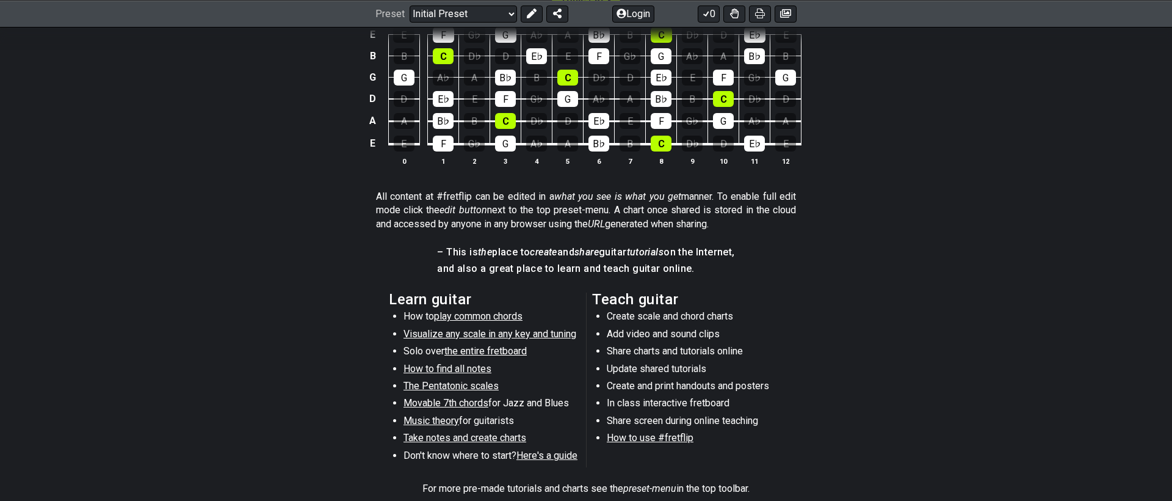
click at [519, 335] on span "Visualize any scale in any key and tuning" at bounding box center [490, 334] width 173 height 12
select select "/guitar-scales"
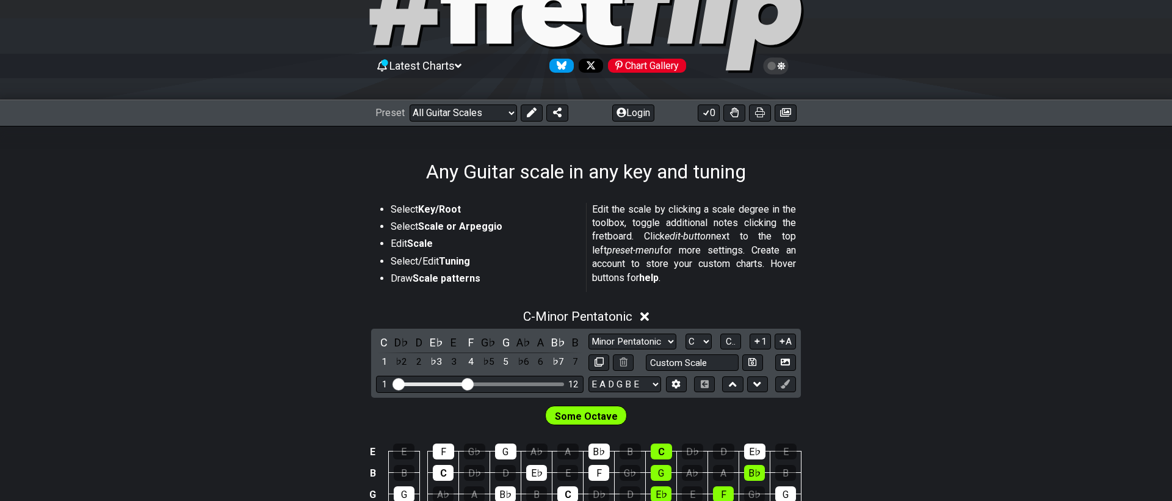
scroll to position [73, 0]
click at [439, 226] on strong "Scale or Arpeggio" at bounding box center [460, 227] width 84 height 12
click at [677, 228] on p "Edit the scale by clicking a scale degree in the toolbox, toggle additional not…" at bounding box center [694, 244] width 204 height 82
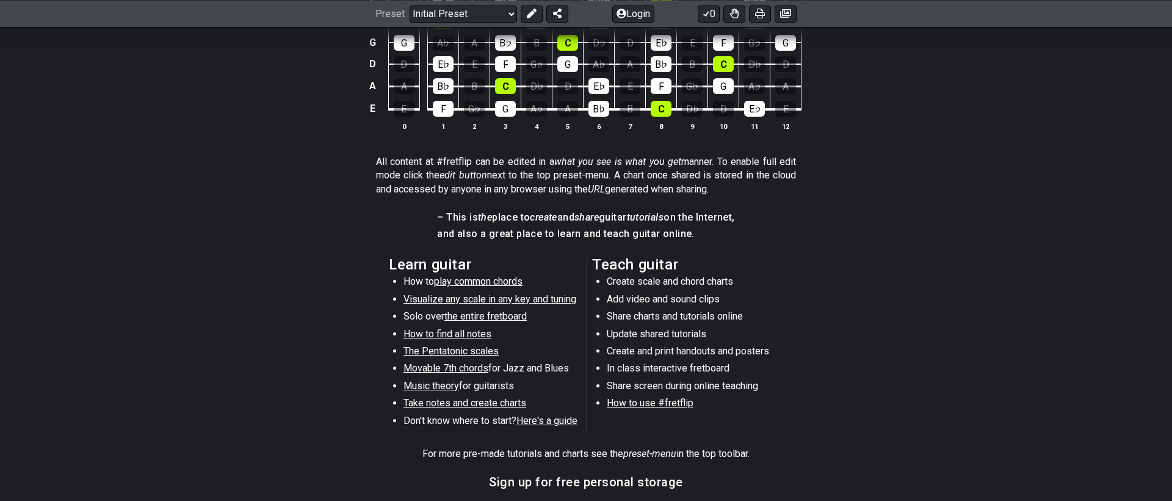
scroll to position [473, 0]
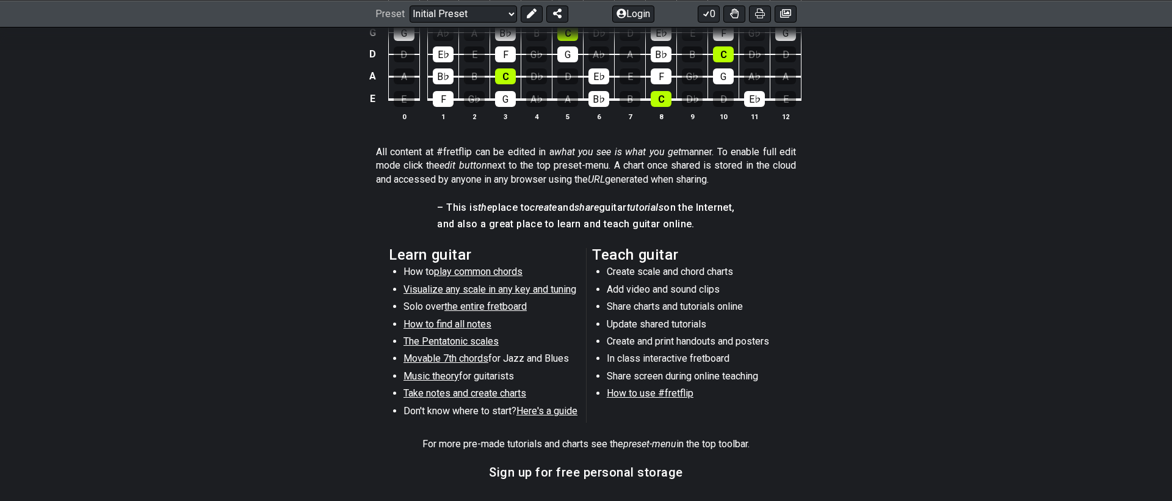
click at [426, 357] on span "Movable 7th chords" at bounding box center [446, 358] width 85 height 12
select select "/movable-7th-chords"
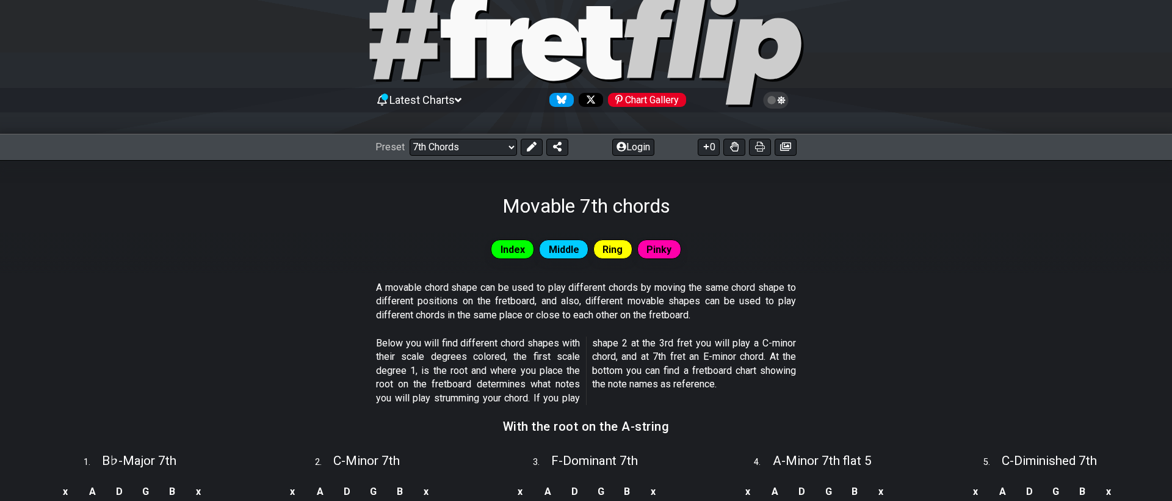
scroll to position [36, 0]
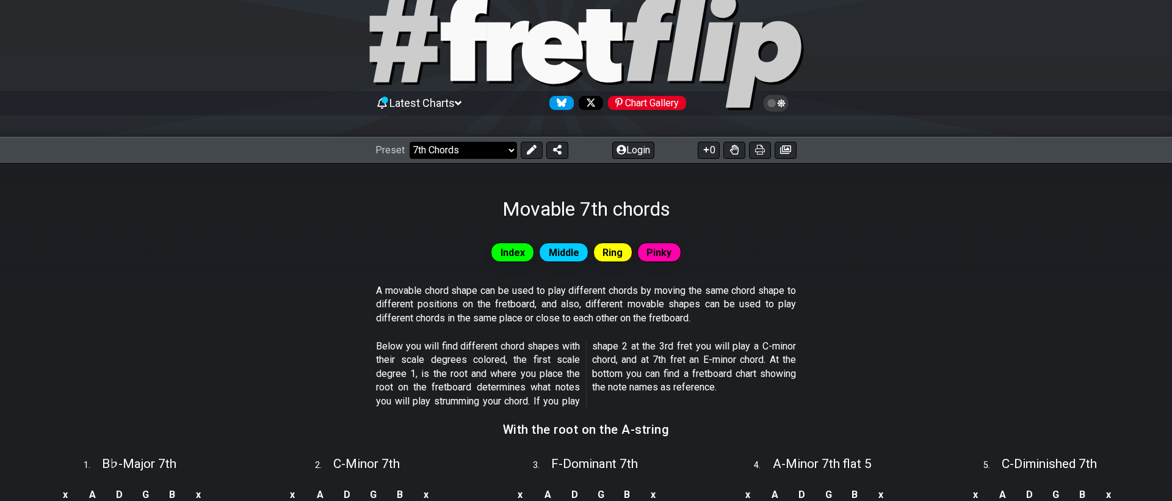
click at [454, 153] on select "Welcome to #fretflip! Initial Preset Custom Preset Minor Pentatonic Major Penta…" at bounding box center [463, 150] width 107 height 17
click at [410, 142] on select "Welcome to #fretflip! Initial Preset Custom Preset Minor Pentatonic Major Penta…" at bounding box center [463, 150] width 107 height 17
click at [454, 153] on select "Welcome to #fretflip! Initial Preset Custom Preset Minor Pentatonic Major Penta…" at bounding box center [463, 150] width 107 height 17
click at [410, 142] on select "Welcome to #fretflip! Initial Preset Custom Preset Minor Pentatonic Major Penta…" at bounding box center [463, 150] width 107 height 17
click at [619, 155] on button "Login" at bounding box center [633, 150] width 42 height 17
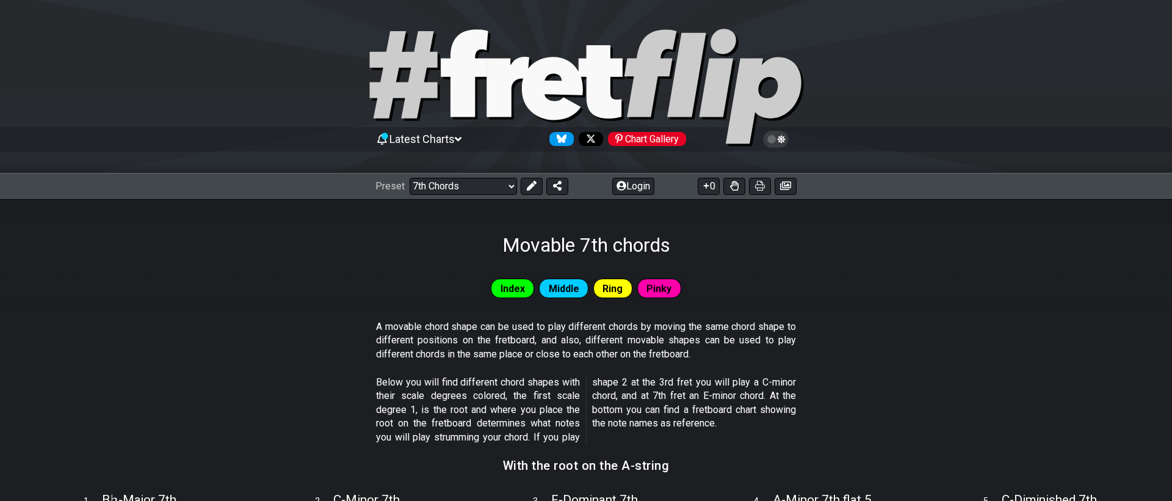
scroll to position [36, 0]
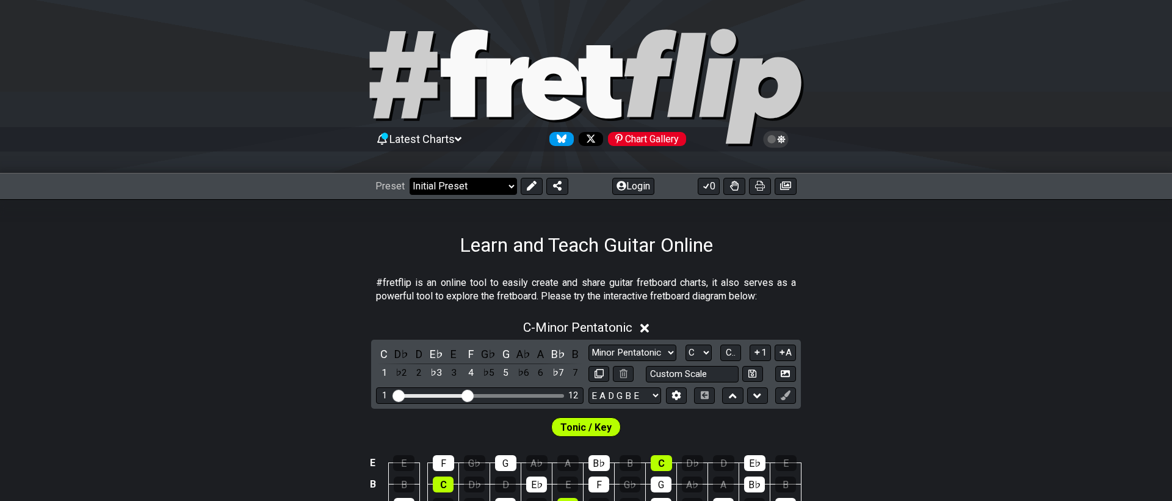
click at [467, 187] on select "Welcome to #fretflip! Initial Preset Custom Preset Minor Pentatonic Major Penta…" at bounding box center [463, 186] width 107 height 17
click at [410, 178] on select "Welcome to #fretflip! Initial Preset Custom Preset Minor Pentatonic Major Penta…" at bounding box center [463, 186] width 107 height 17
click at [441, 193] on select "Welcome to #fretflip! Initial Preset Custom Preset Minor Pentatonic Major Penta…" at bounding box center [463, 186] width 107 height 17
click at [410, 178] on select "Welcome to #fretflip! Initial Preset Custom Preset Minor Pentatonic Major Penta…" at bounding box center [463, 186] width 107 height 17
select select "/minor-pentatonic"
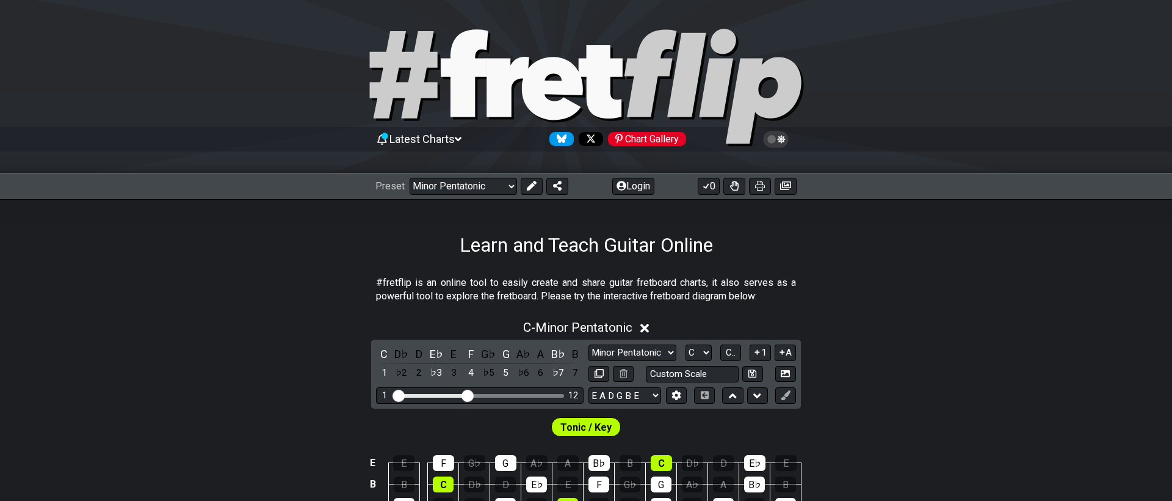
select select "C"
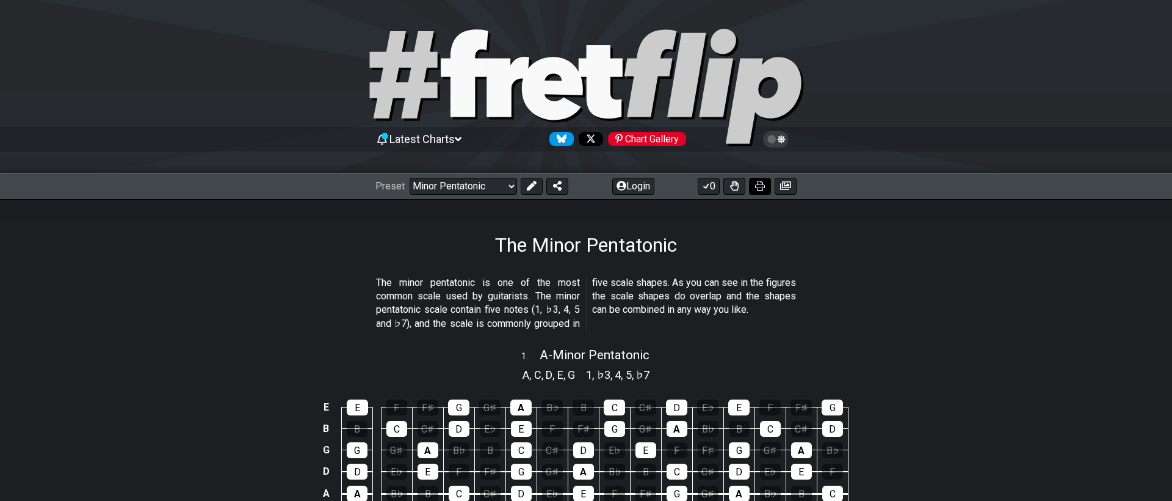
click at [766, 186] on button at bounding box center [760, 186] width 22 height 17
click at [451, 186] on select "Welcome to #fretflip! Initial Preset Custom Preset Minor Pentatonic Major Penta…" at bounding box center [463, 186] width 107 height 17
click at [410, 178] on select "Welcome to #fretflip! Initial Preset Custom Preset Minor Pentatonic Major Penta…" at bounding box center [463, 186] width 107 height 17
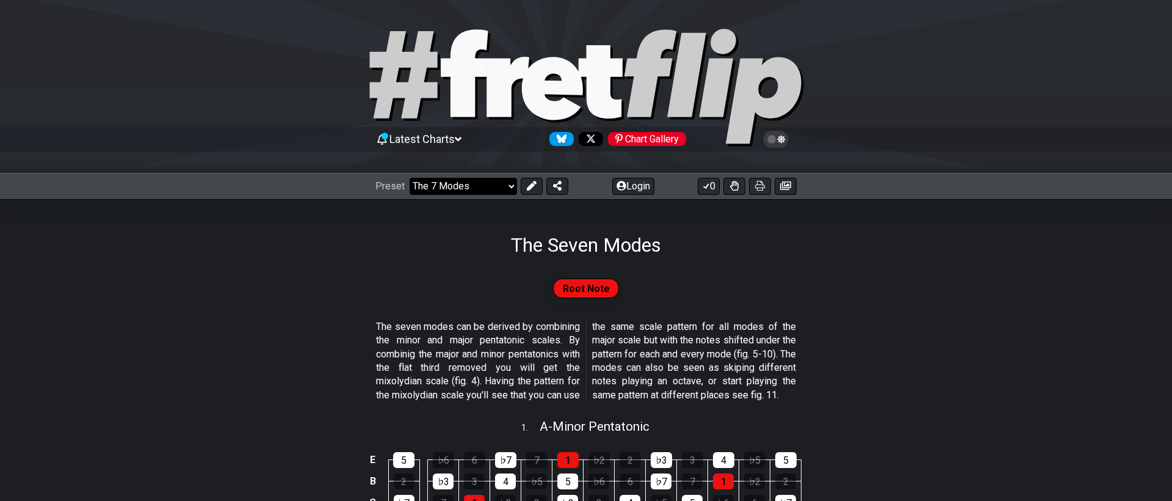
click at [456, 178] on select "Welcome to #fretflip! Initial Preset Custom Preset Minor Pentatonic Major Penta…" at bounding box center [463, 186] width 107 height 17
click at [410, 178] on select "Welcome to #fretflip! Initial Preset Custom Preset Minor Pentatonic Major Penta…" at bounding box center [463, 186] width 107 height 17
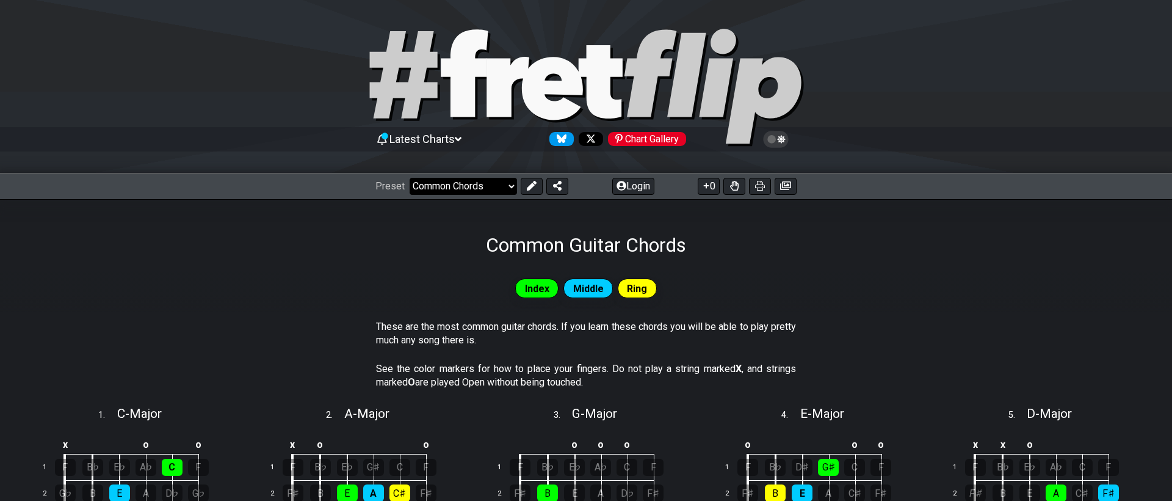
click at [442, 182] on select "Welcome to #fretflip! Initial Preset Custom Preset Minor Pentatonic Major Penta…" at bounding box center [463, 186] width 107 height 17
click at [410, 178] on select "Welcome to #fretflip! Initial Preset Custom Preset Minor Pentatonic Major Penta…" at bounding box center [463, 186] width 107 height 17
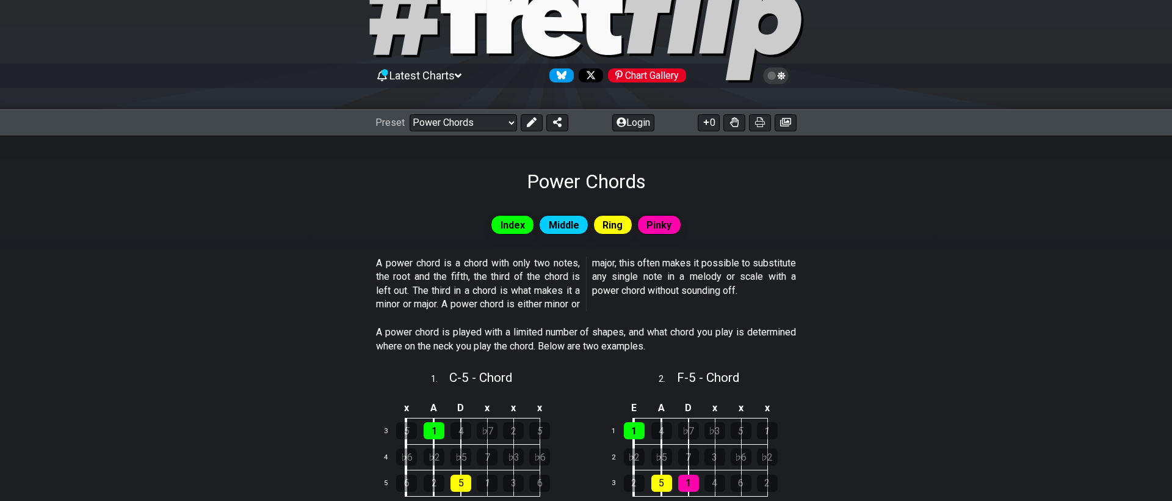
scroll to position [23, 0]
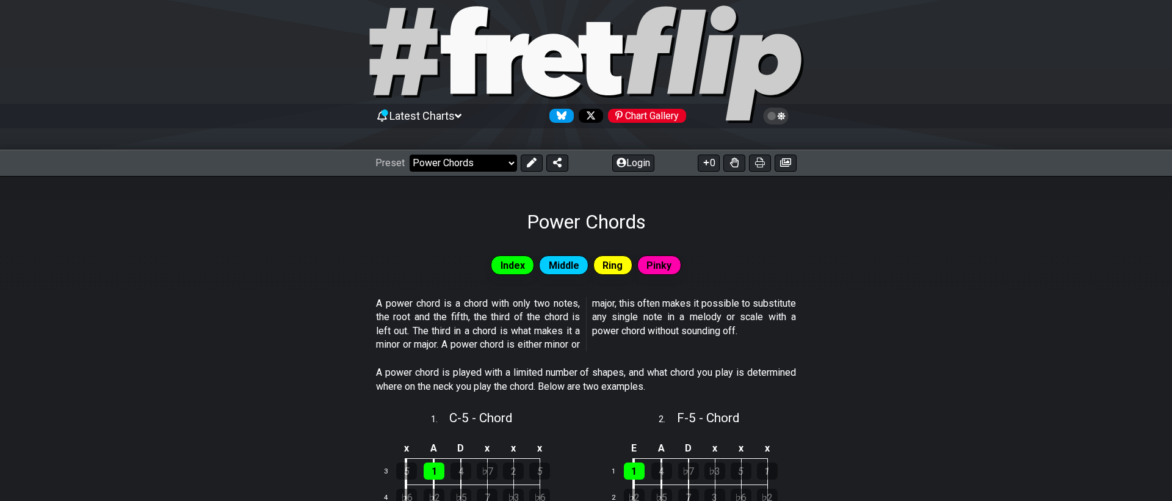
click at [449, 159] on select "Welcome to #fretflip! Initial Preset Custom Preset Minor Pentatonic Major Penta…" at bounding box center [463, 162] width 107 height 17
click at [410, 154] on select "Welcome to #fretflip! Initial Preset Custom Preset Minor Pentatonic Major Penta…" at bounding box center [463, 162] width 107 height 17
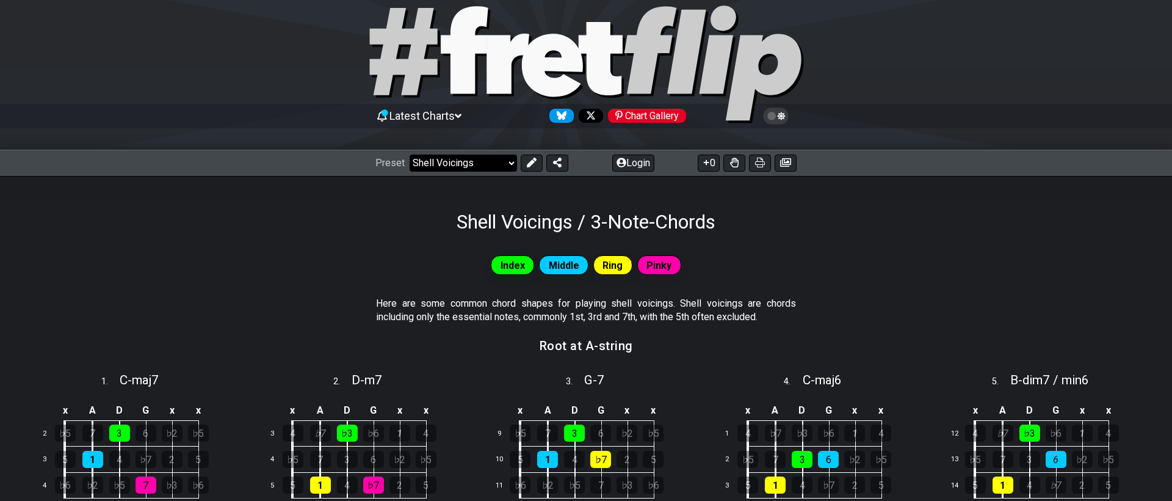
click at [444, 165] on select "Welcome to #fretflip! Initial Preset Custom Preset Minor Pentatonic Major Penta…" at bounding box center [463, 162] width 107 height 17
click at [410, 154] on select "Welcome to #fretflip! Initial Preset Custom Preset Minor Pentatonic Major Penta…" at bounding box center [463, 162] width 107 height 17
click at [446, 158] on select "Welcome to #fretflip! Initial Preset Custom Preset Minor Pentatonic Major Penta…" at bounding box center [463, 162] width 107 height 17
click at [410, 154] on select "Welcome to #fretflip! Initial Preset Custom Preset Minor Pentatonic Major Penta…" at bounding box center [463, 162] width 107 height 17
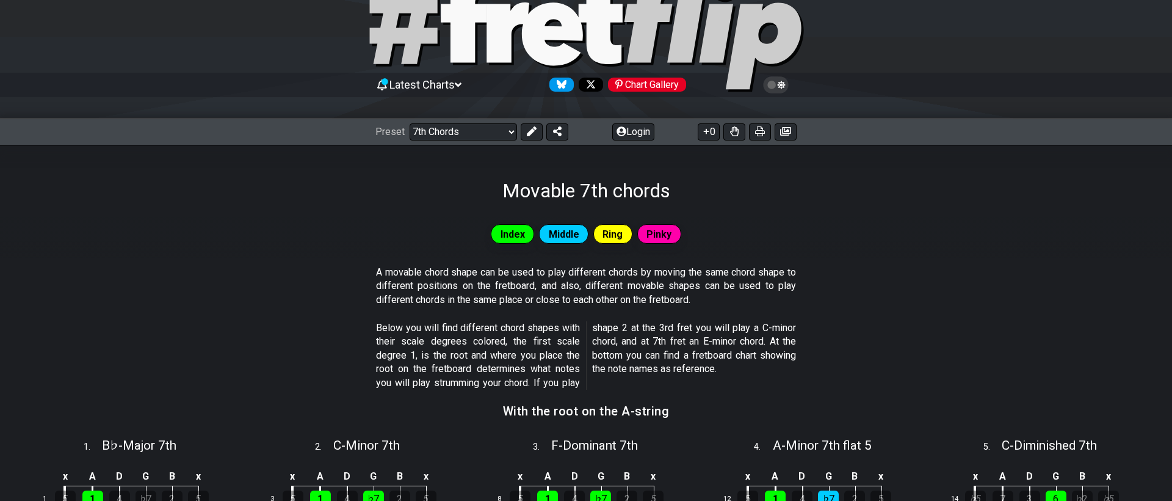
scroll to position [7, 0]
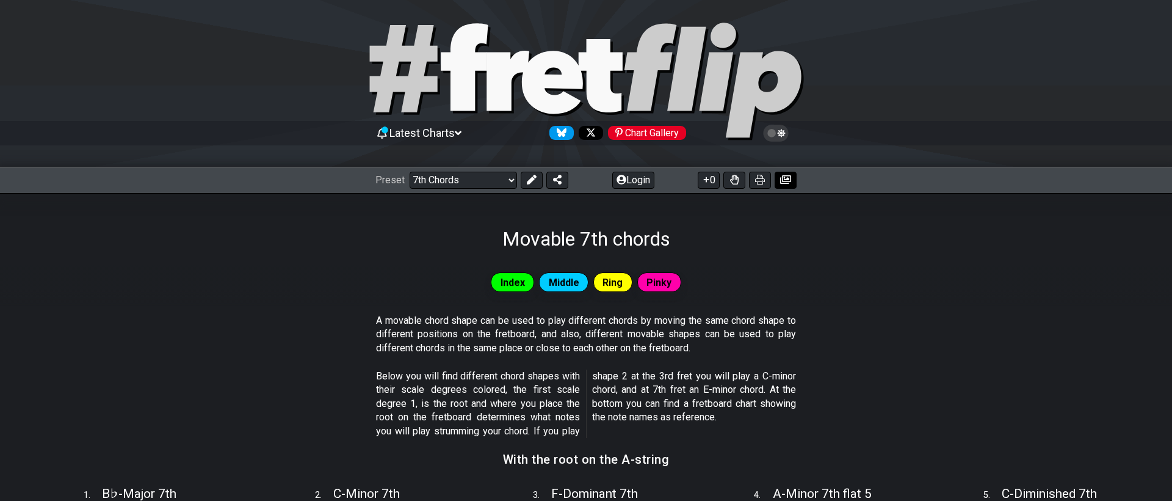
click at [788, 178] on icon at bounding box center [785, 179] width 11 height 9
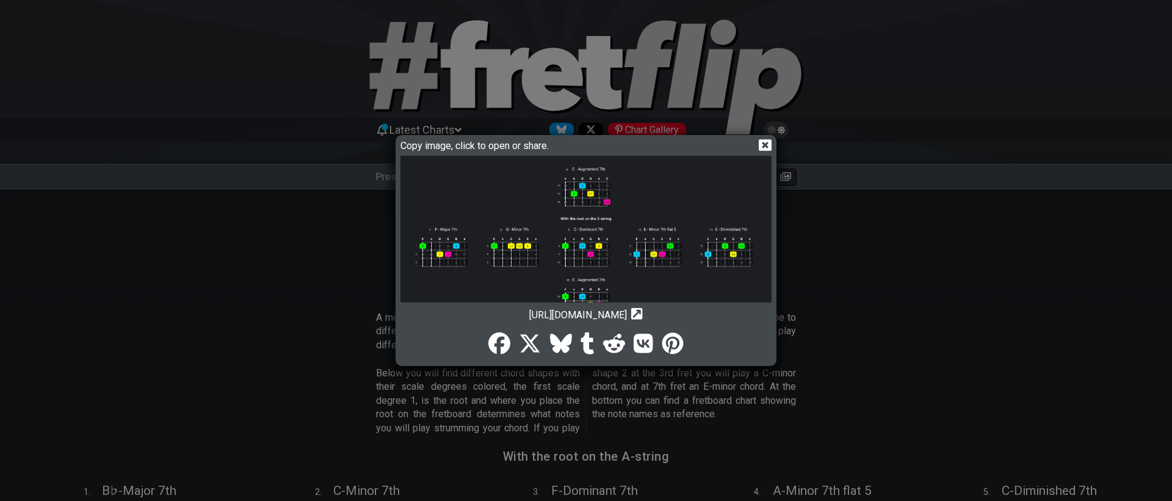
scroll to position [0, 0]
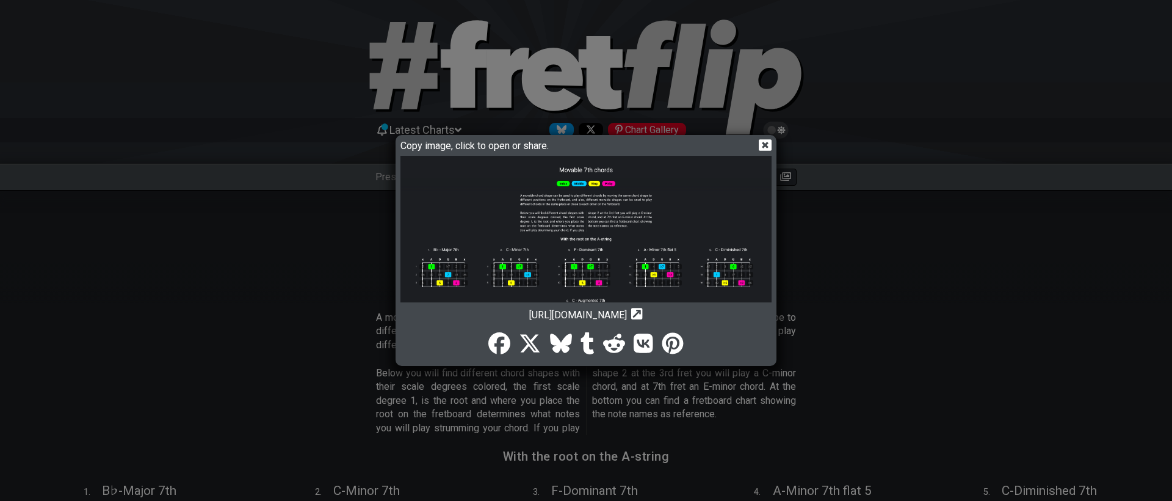
click at [766, 139] on icon at bounding box center [765, 145] width 13 height 13
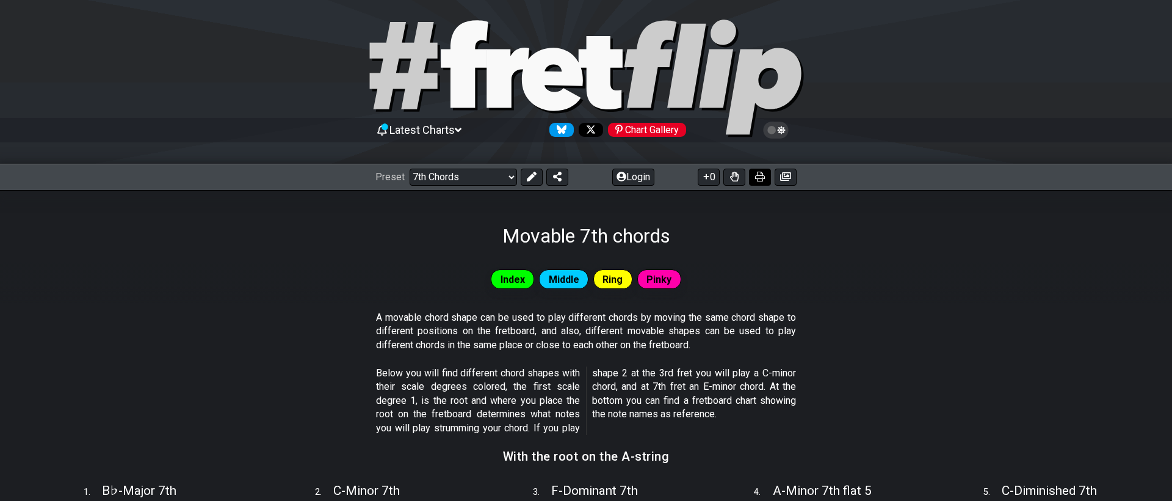
click at [757, 173] on icon at bounding box center [760, 177] width 10 height 10
click at [482, 177] on select "Welcome to #fretflip! Initial Preset Custom Preset Minor Pentatonic Major Penta…" at bounding box center [463, 177] width 107 height 17
click at [410, 169] on select "Welcome to #fretflip! Initial Preset Custom Preset Minor Pentatonic Major Penta…" at bounding box center [463, 177] width 107 height 17
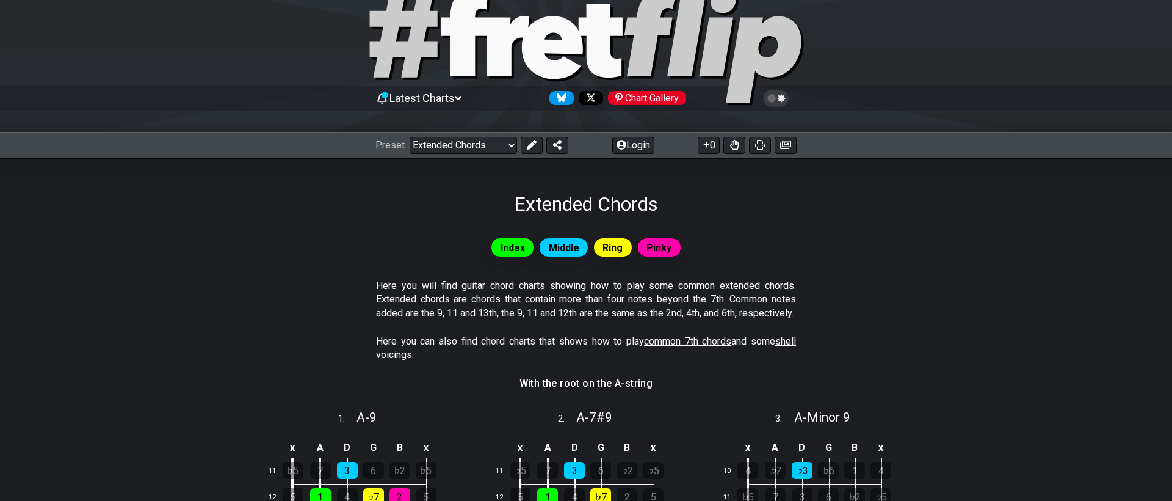
scroll to position [40, 0]
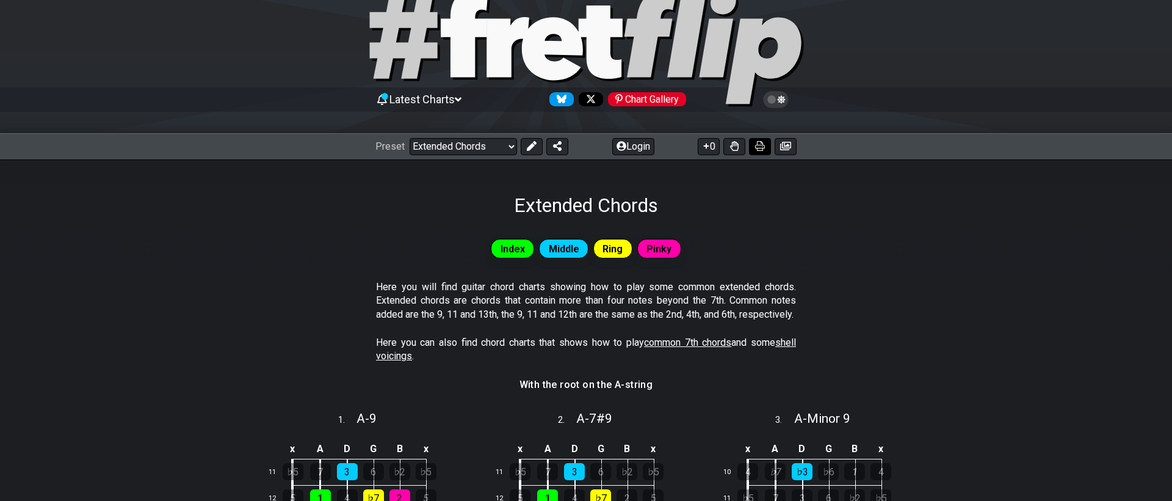
click at [761, 143] on icon at bounding box center [760, 146] width 10 height 10
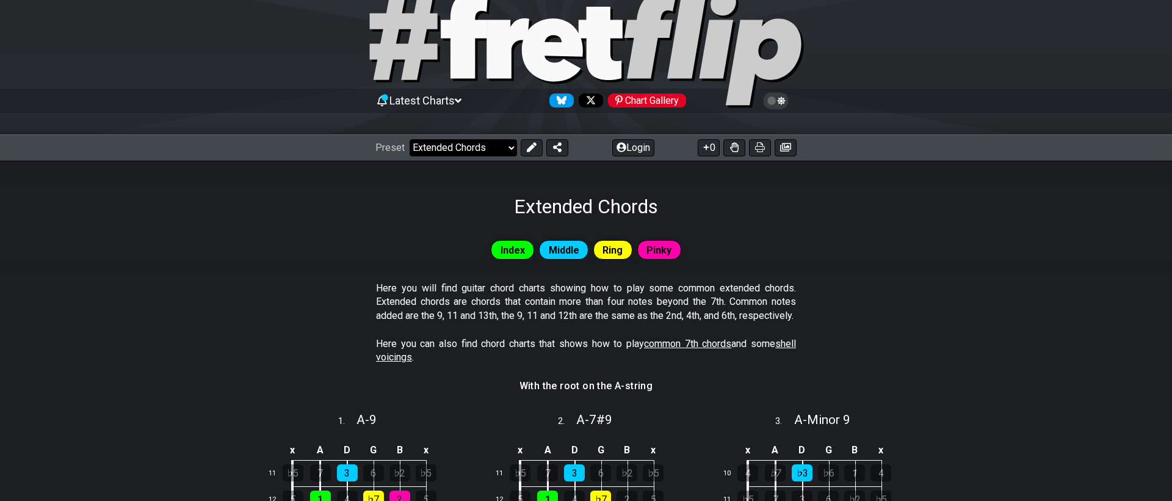
click at [422, 145] on select "Welcome to #fretflip! Initial Preset Custom Preset Minor Pentatonic Major Penta…" at bounding box center [463, 147] width 107 height 17
click at [410, 139] on select "Welcome to #fretflip! Initial Preset Custom Preset Minor Pentatonic Major Penta…" at bounding box center [463, 147] width 107 height 17
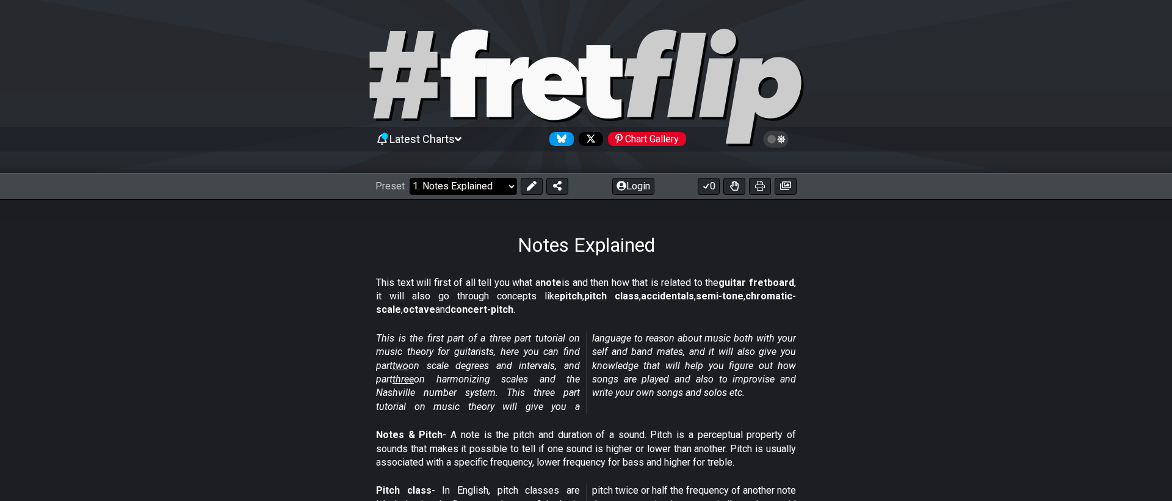
click at [452, 194] on select "Welcome to #fretflip! Initial Preset Custom Preset Minor Pentatonic Major Penta…" at bounding box center [463, 186] width 107 height 17
click at [410, 178] on select "Welcome to #fretflip! Initial Preset Custom Preset Minor Pentatonic Major Penta…" at bounding box center [463, 186] width 107 height 17
select select "/the-caged-system"
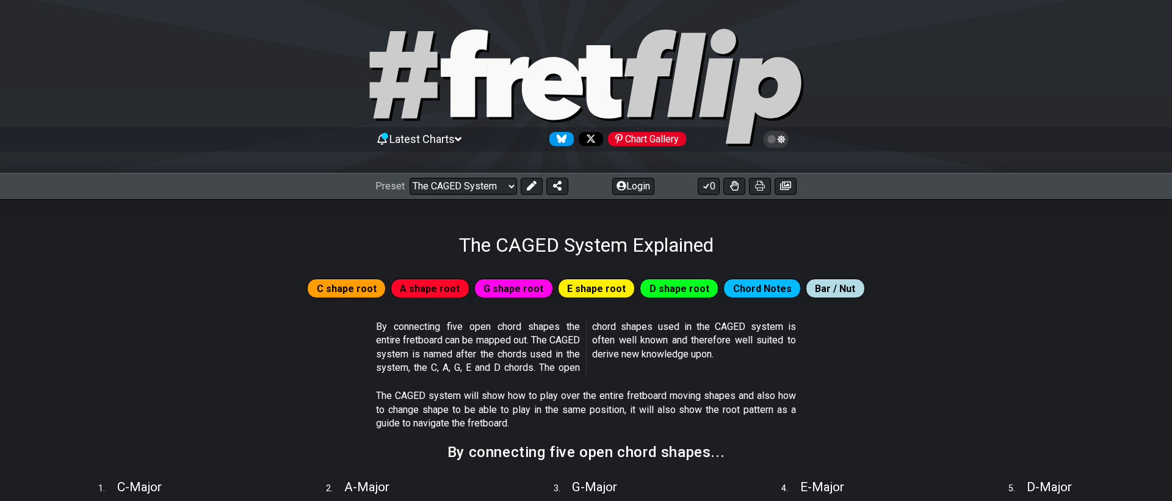
drag, startPoint x: 380, startPoint y: 327, endPoint x: 492, endPoint y: 332, distance: 112.4
click at [479, 339] on p "By connecting five open chord shapes the entire fretboard can be mapped out. Th…" at bounding box center [586, 347] width 420 height 55
click at [510, 324] on p "By connecting five open chord shapes the entire fretboard can be mapped out. Th…" at bounding box center [586, 347] width 420 height 55
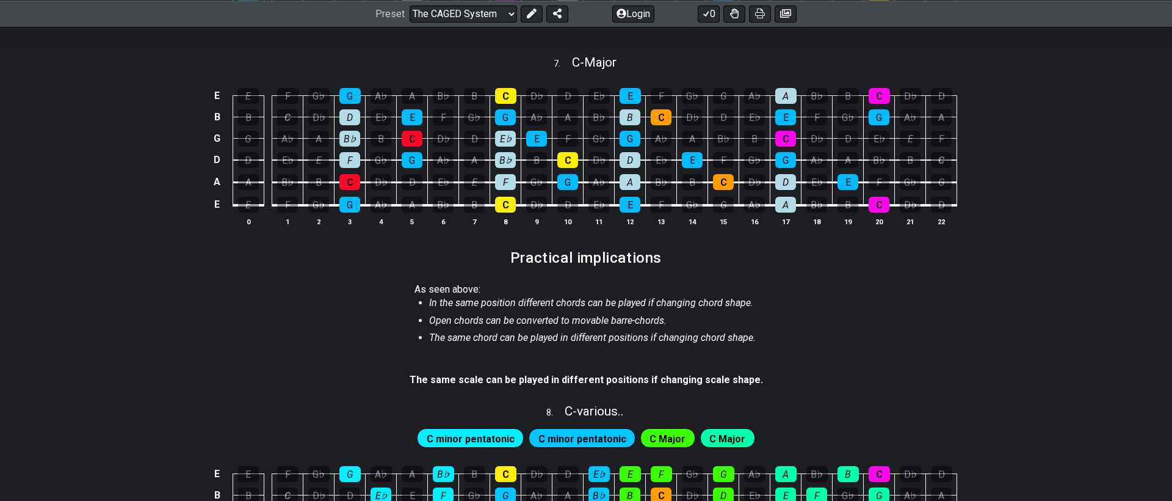
scroll to position [857, 0]
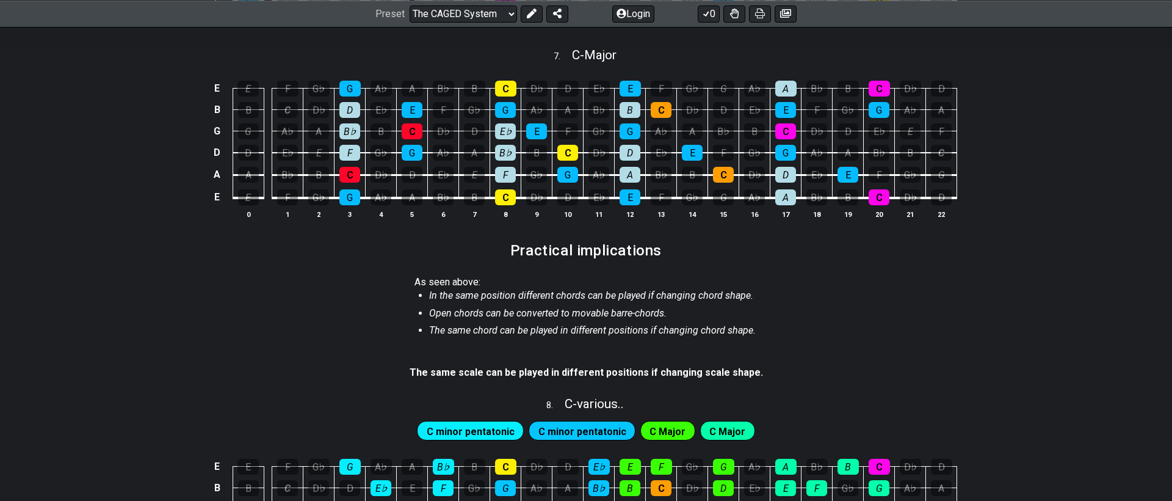
click at [486, 429] on span "C minor pentatonic" at bounding box center [471, 432] width 88 height 18
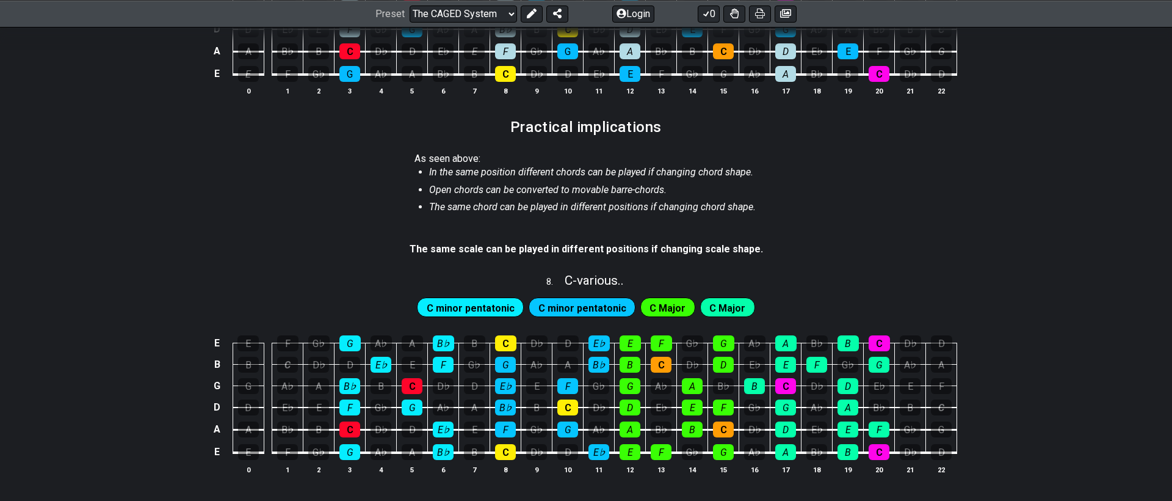
scroll to position [984, 0]
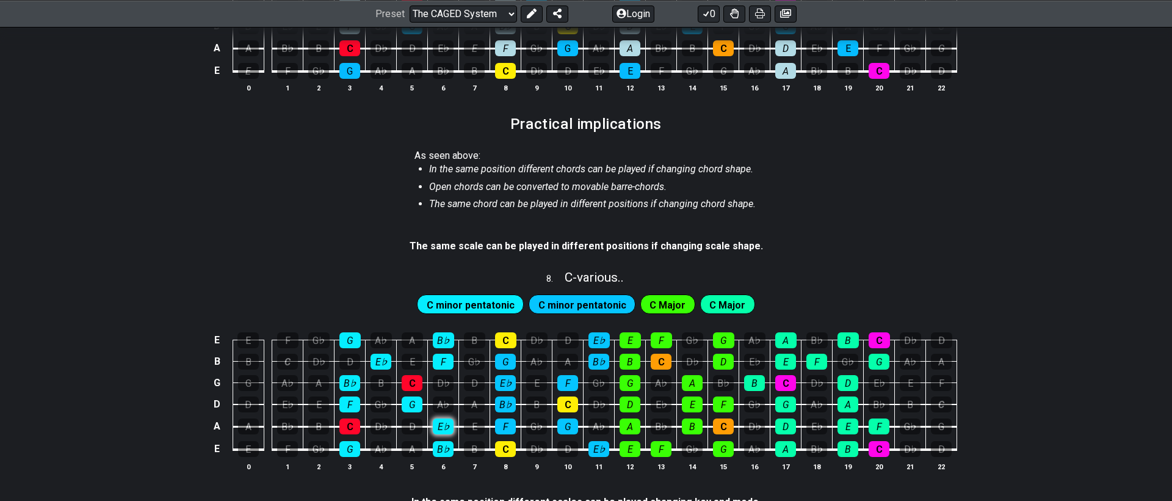
click at [438, 419] on div "E♭" at bounding box center [443, 426] width 21 height 16
click at [440, 425] on div "E♭" at bounding box center [443, 426] width 21 height 16
click at [441, 365] on div "F" at bounding box center [443, 362] width 21 height 16
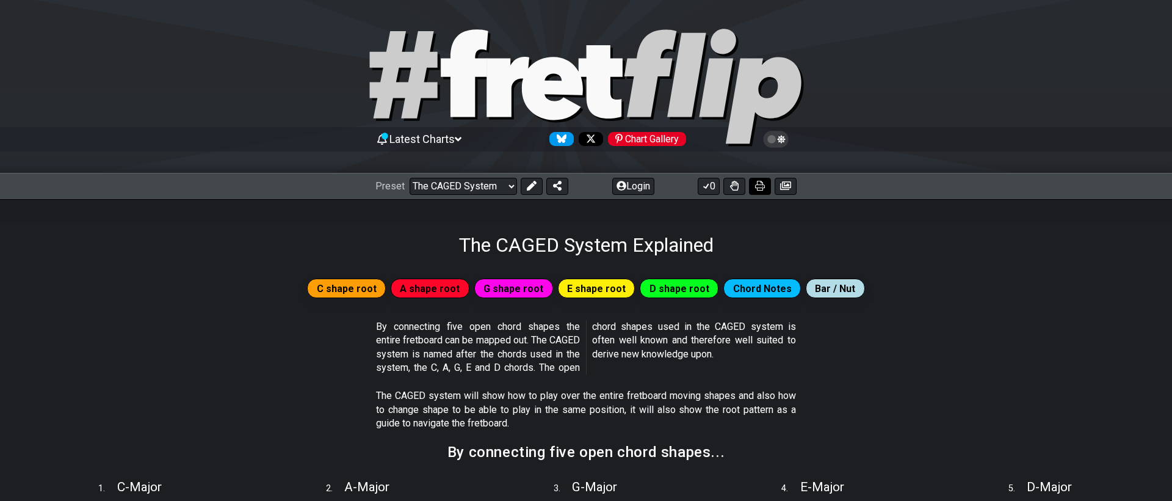
click at [762, 187] on icon at bounding box center [760, 186] width 10 height 10
